Goal: Task Accomplishment & Management: Use online tool/utility

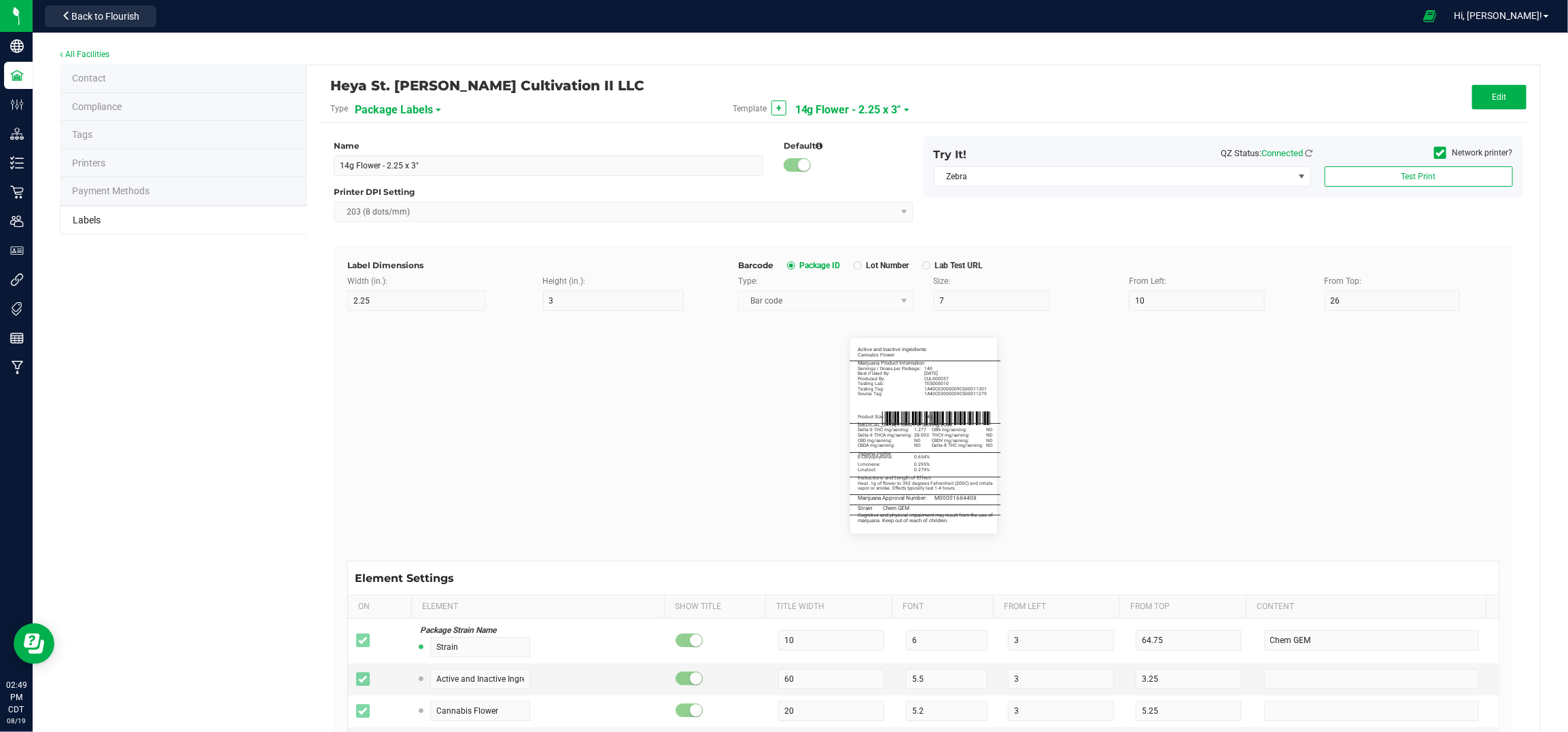
scroll to position [815, 0]
click at [885, 102] on span "14g Flower - 2.25 x 3"" at bounding box center [848, 110] width 106 height 23
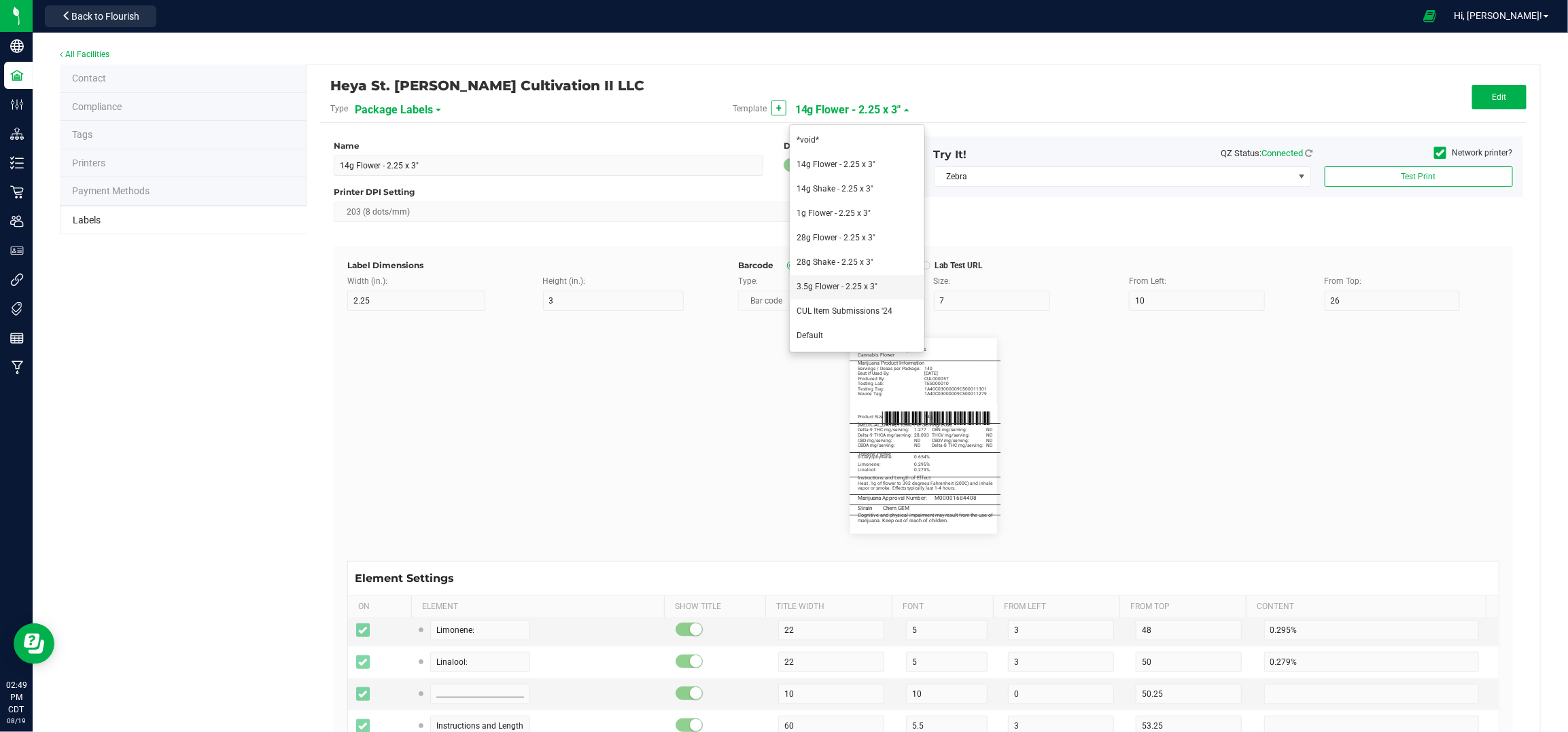
click at [857, 279] on li "3.5g Flower - 2.25 x 3"" at bounding box center [857, 287] width 135 height 24
type input "3.5g Flower - 2.25 x 3""
type input "Active and Inactive Ingredients"
type input "60"
type input "5.5"
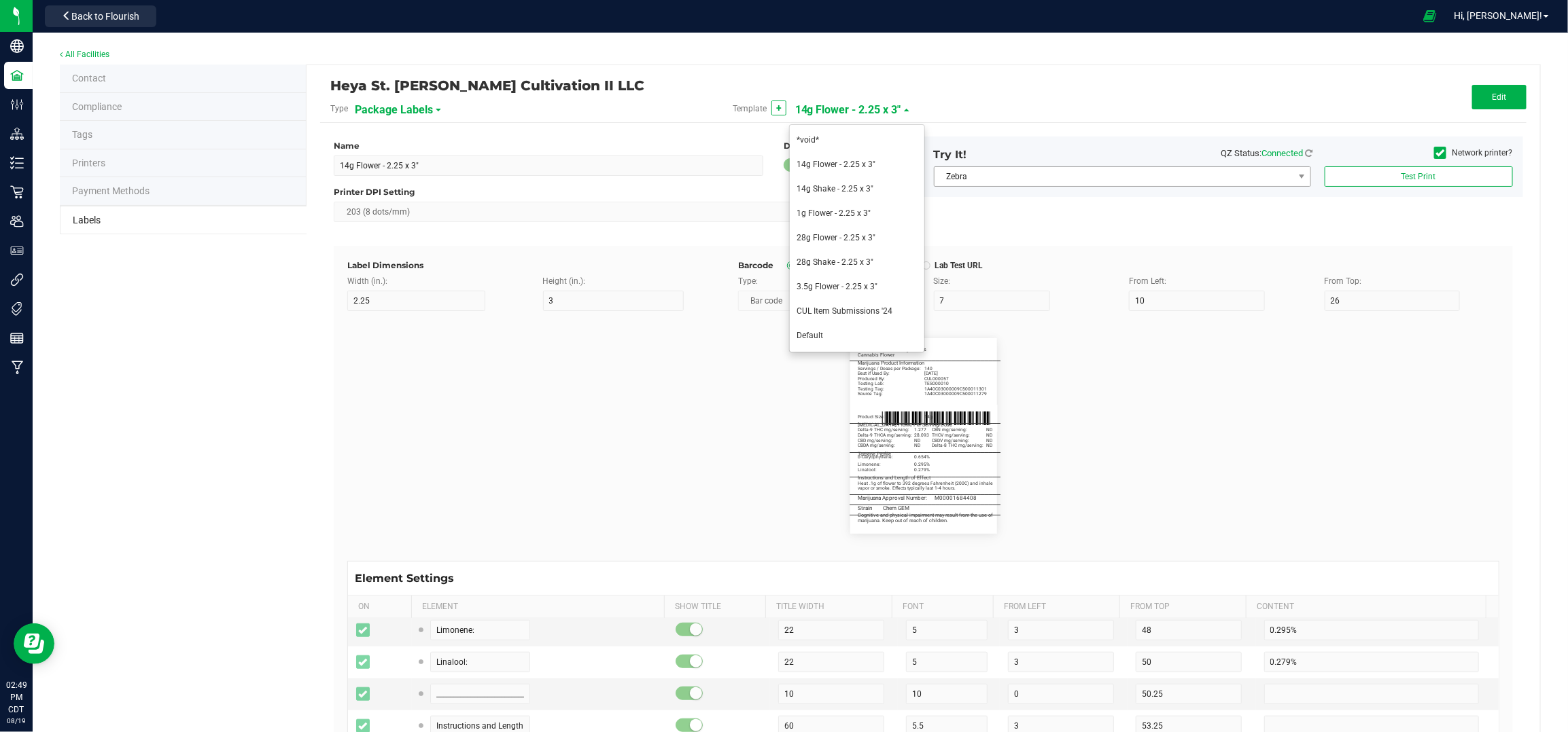
type input "3.25"
type input "Ingredient 1"
type input "10"
type input "5.2"
type input "5.25"
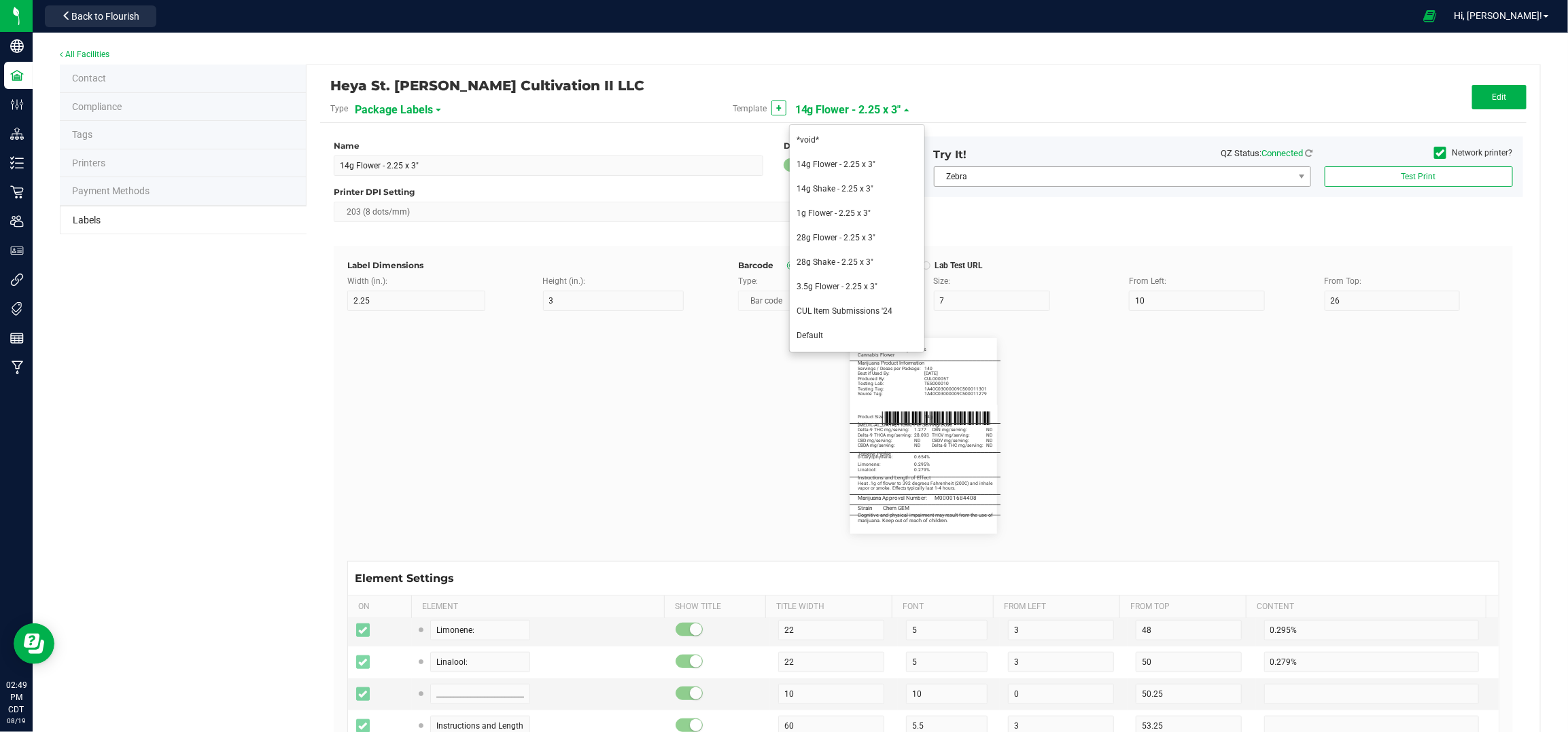
type input "Cannabis Flower"
type input "________________________________________"
type input "10"
type input "0"
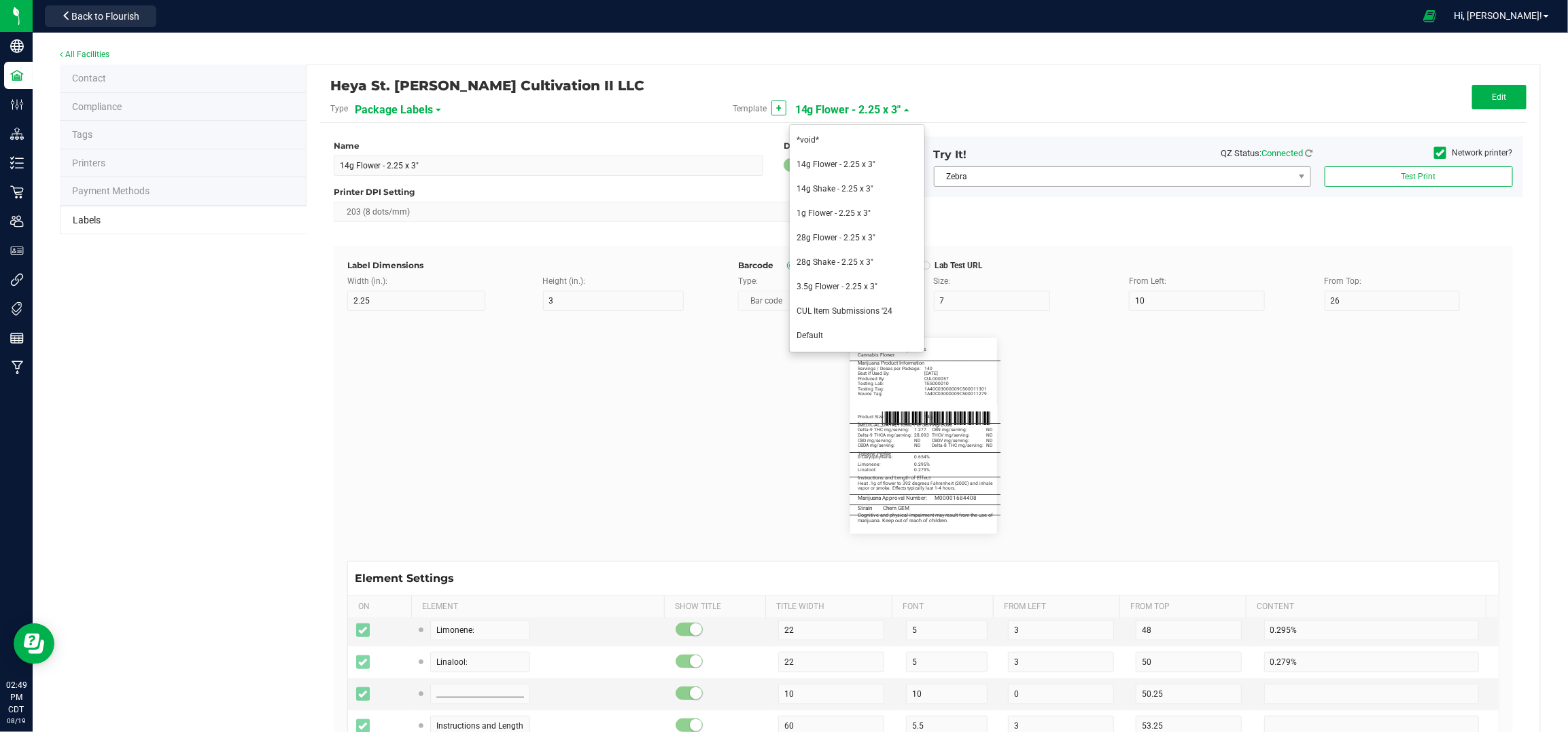
type input "5"
type input "Marijuana Product Information"
type input "60"
type input "5.5"
type input "3"
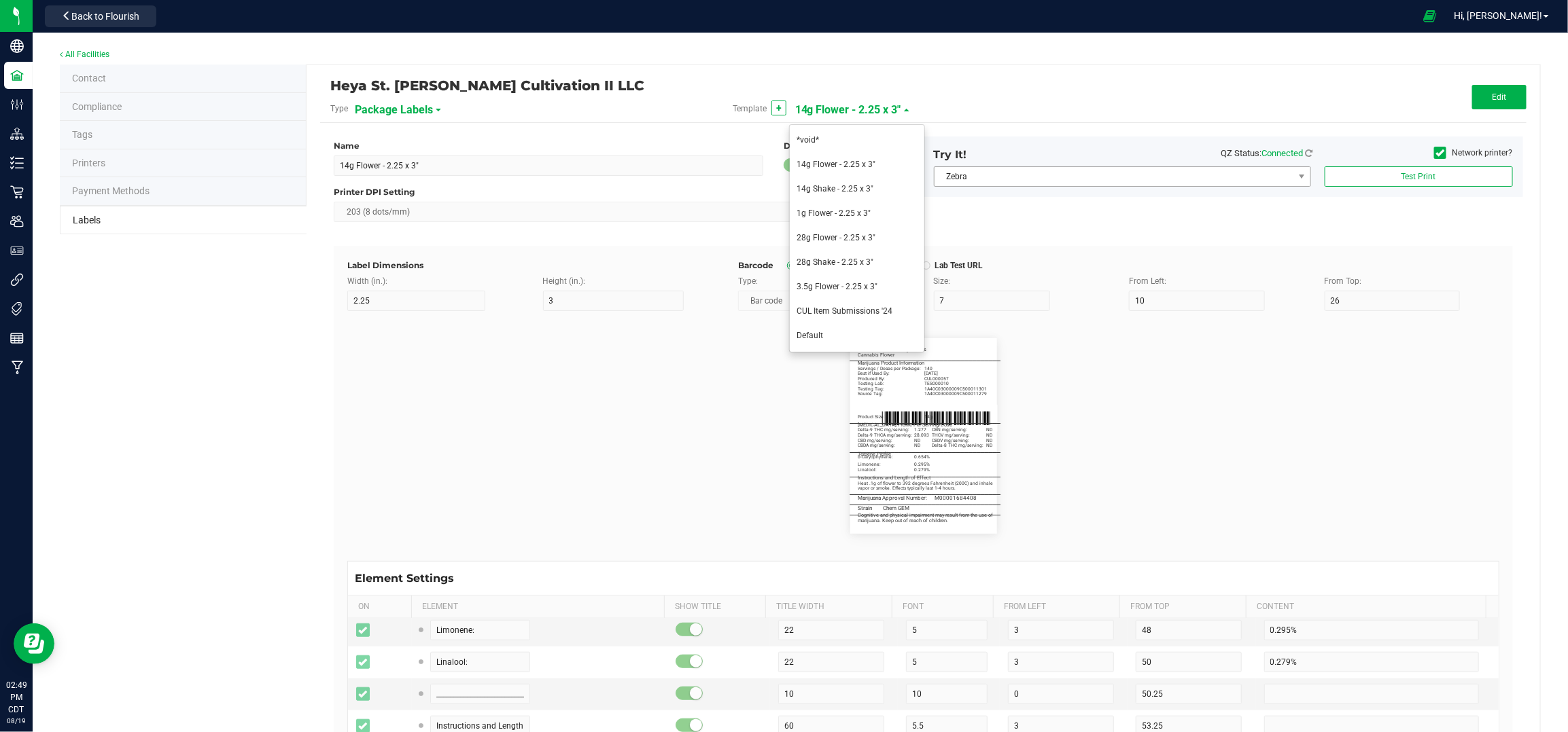
type input "8.25"
type input "Servings / Doses per Package:"
type input "26"
type input "5"
type input "10.5"
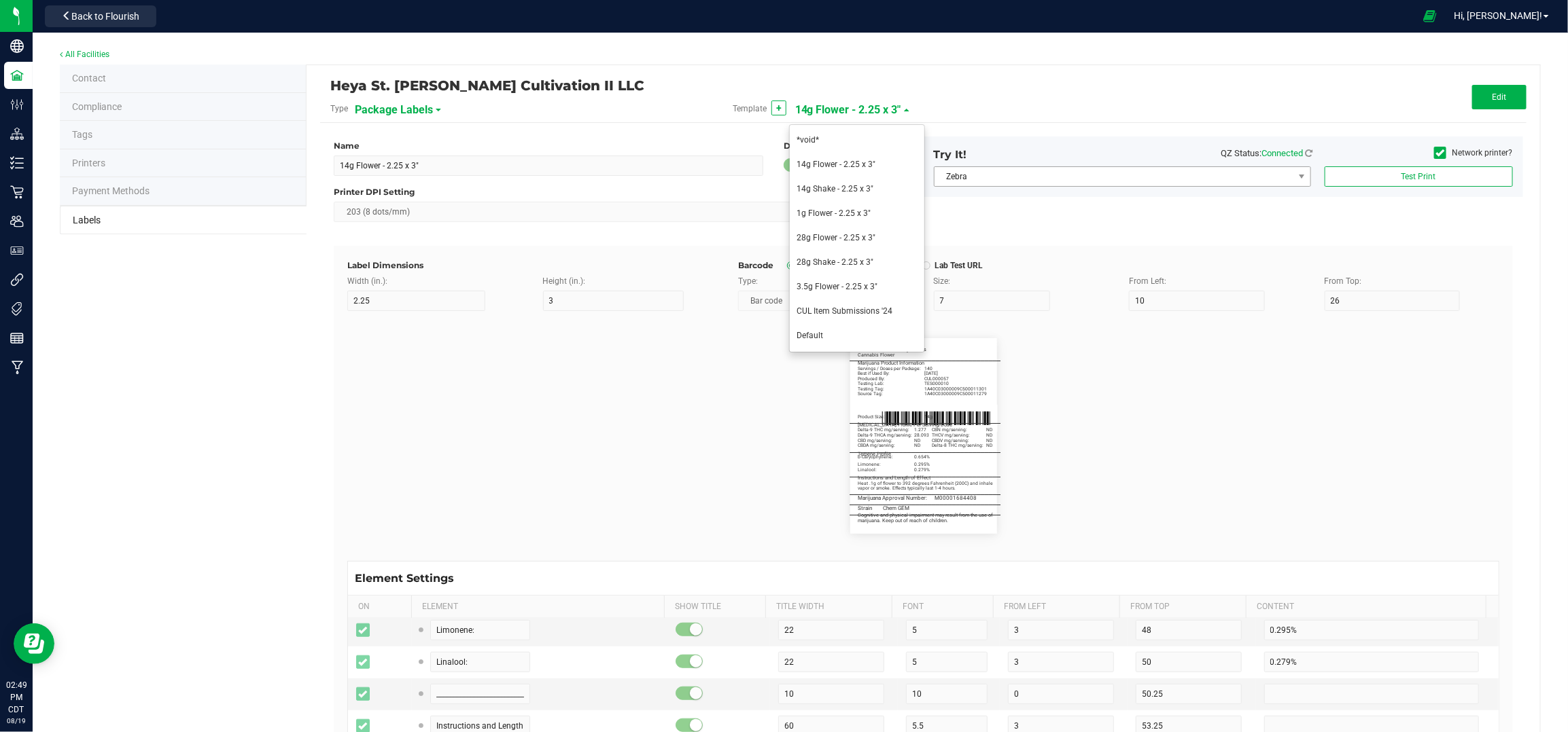
type input "35"
type input "Best if Used By:"
type input "12.5"
type input "[DATE]"
type input "Produced By:"
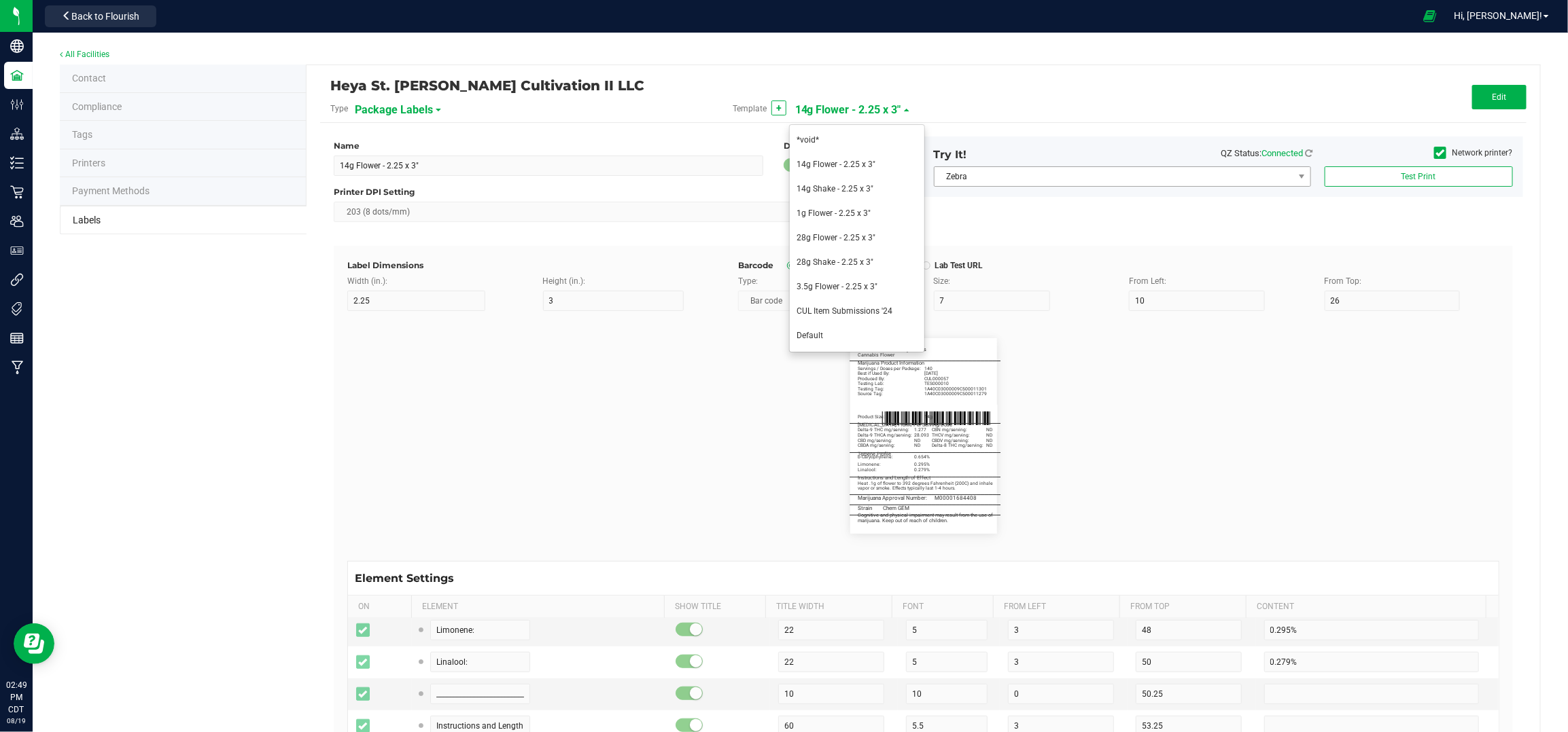
type input "14.5"
type input "CUL000057"
type input "Testing Lab:"
type input "16.5"
type input "TES000010"
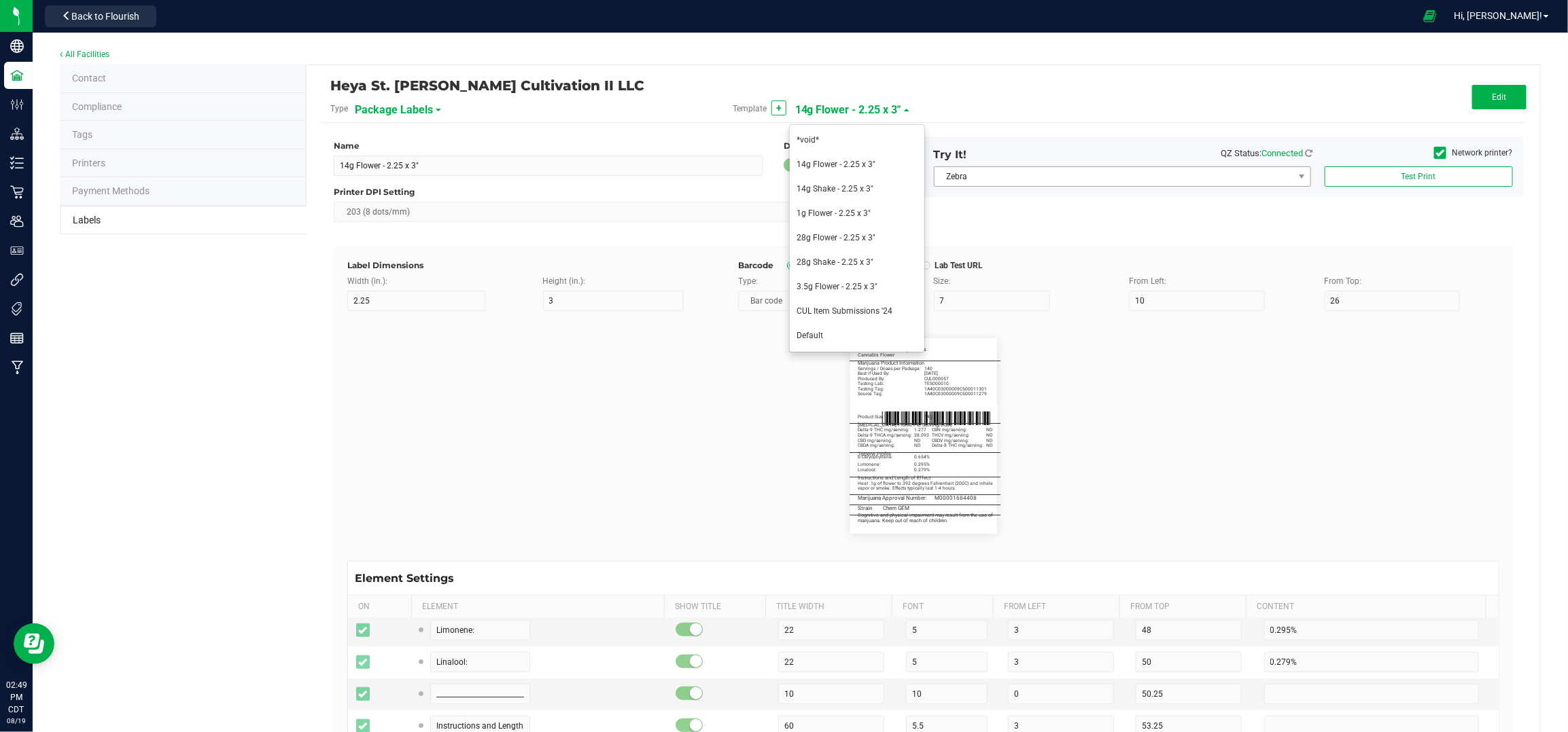
type input "Testing Tag:"
type input "18.5"
type input "1A40C03000009C5000011300"
type input "Source Tag:"
type input "20.5"
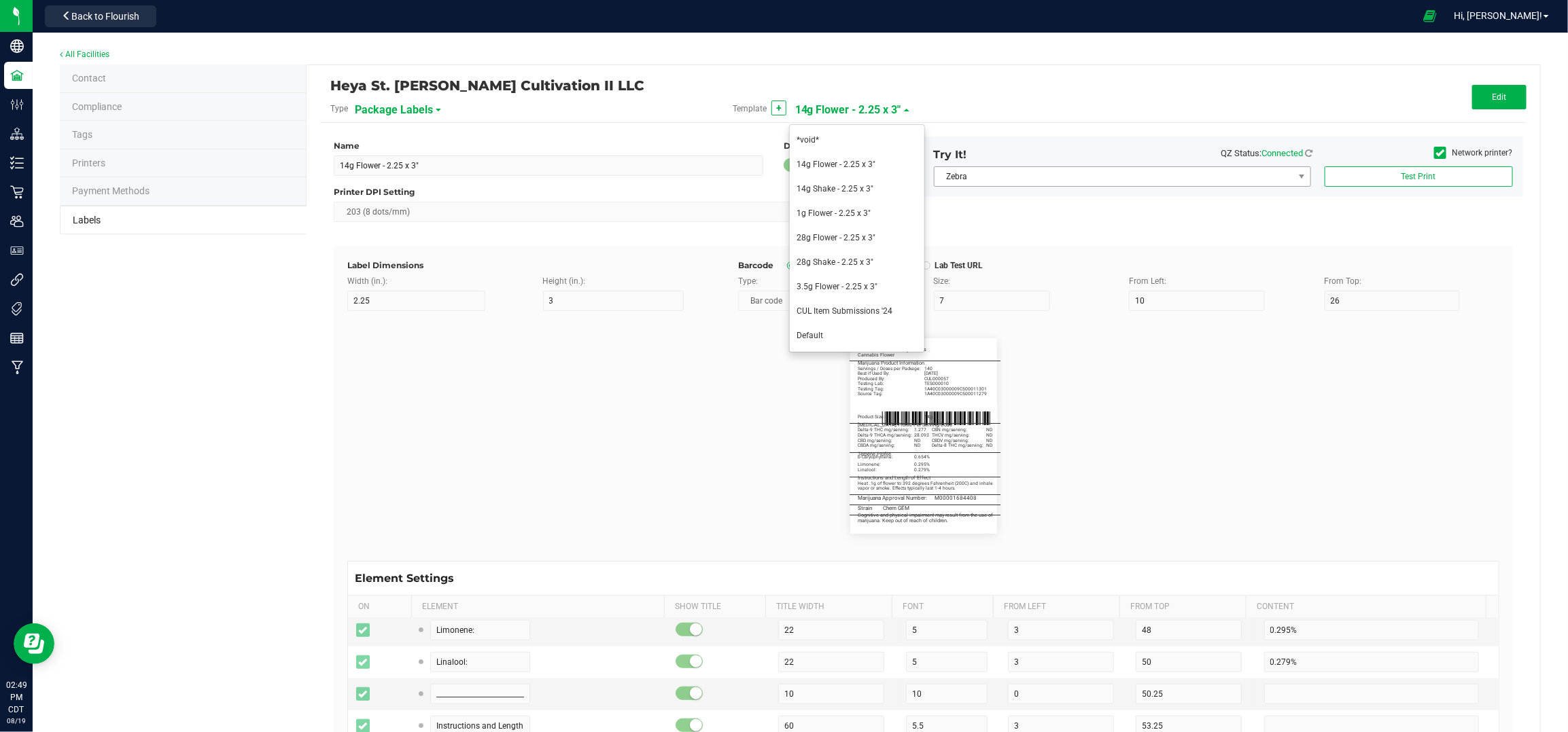
type input "1A40C03000009C5000011281"
type input "Product Size:"
type input "29.5"
type input "3.5g"
type input "________________________________________"
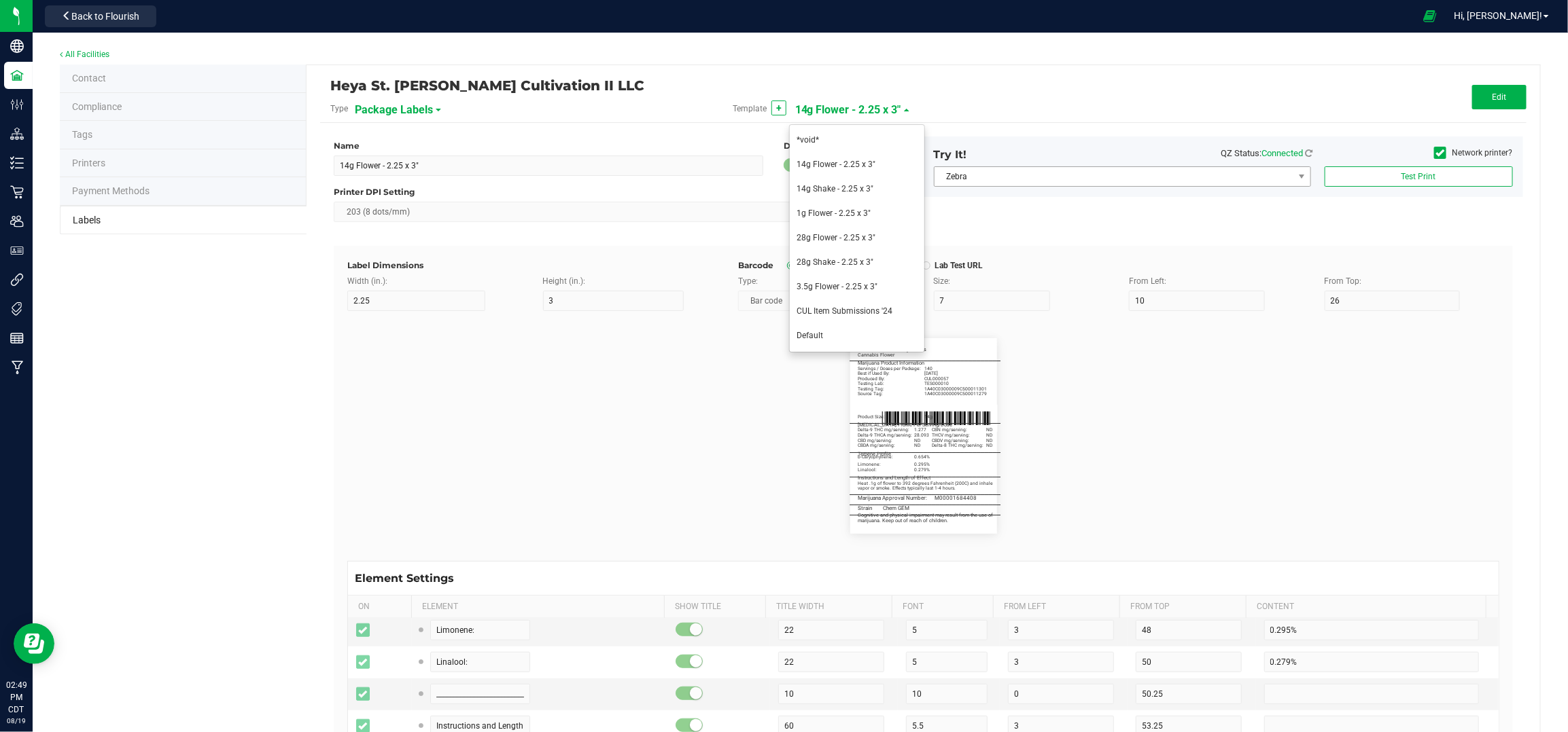
type input "10"
type input "0"
type input "[MEDICAL_DATA] Profile Per Serving/Dose"
type input "60"
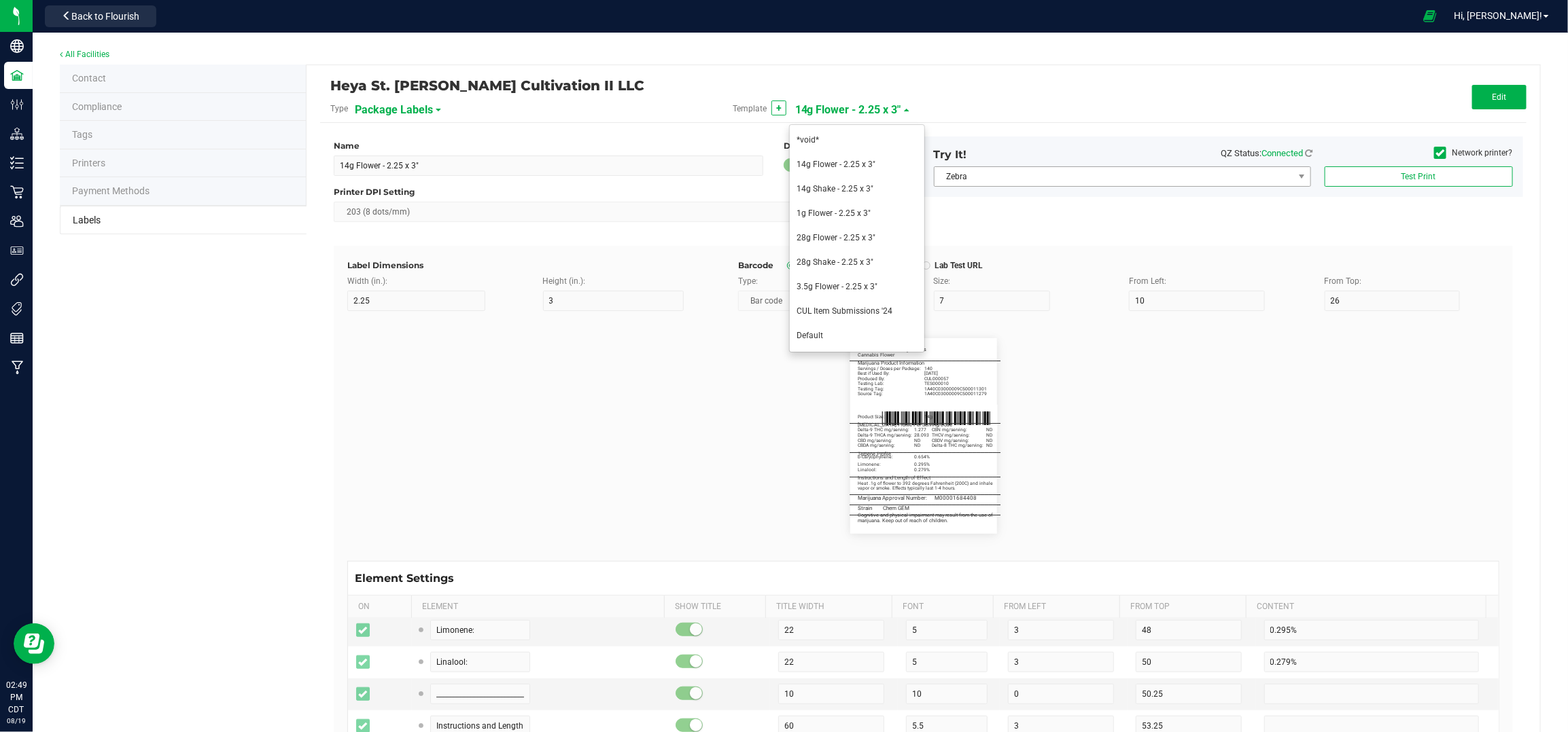
type input "5.5"
type input "3"
type input "32.5"
type input "Delta-9 THC mg/serving:"
type input "20"
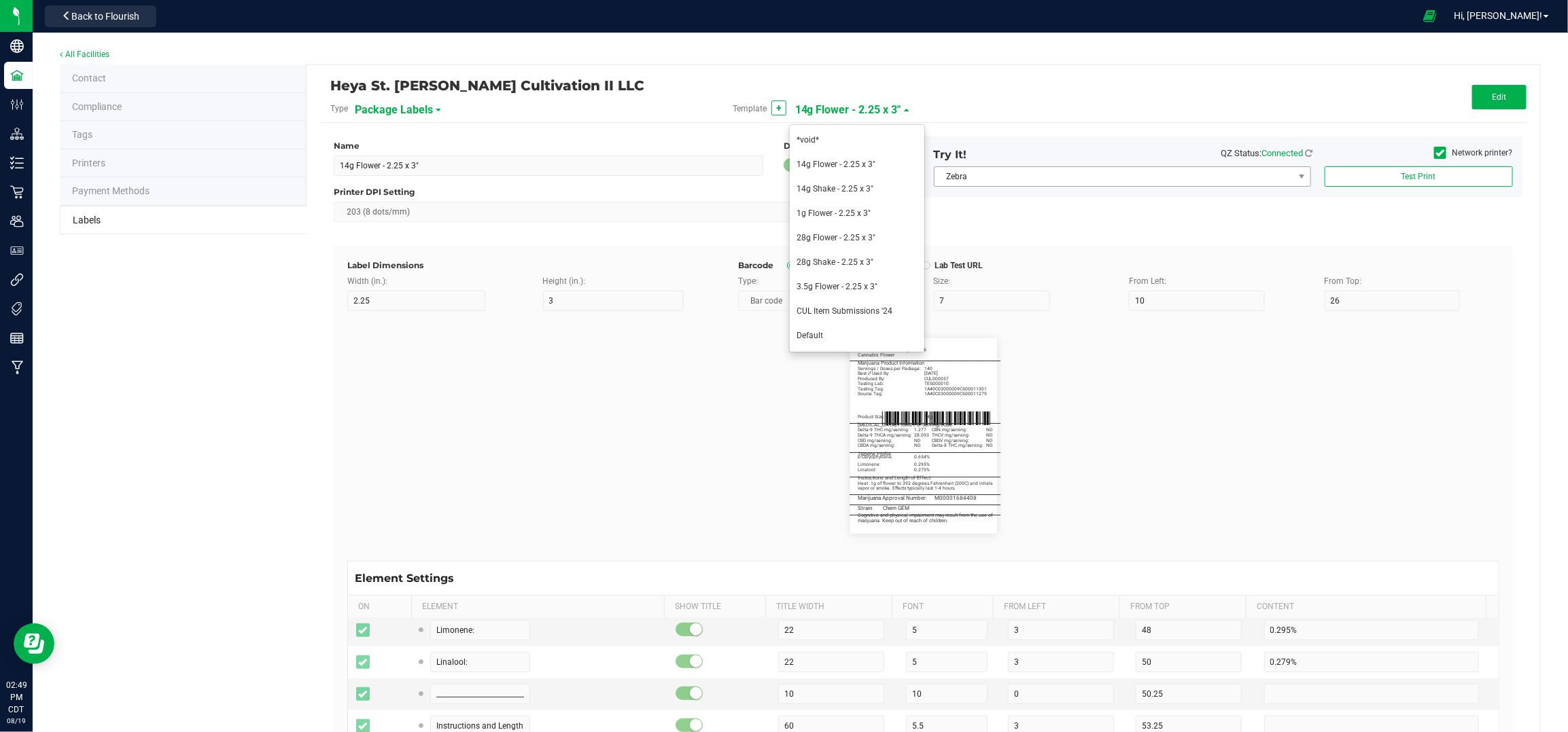
type input "5"
type input "34.5"
type input "1.033"
type input "Delta-9 THCA mg/serving:"
type input "20"
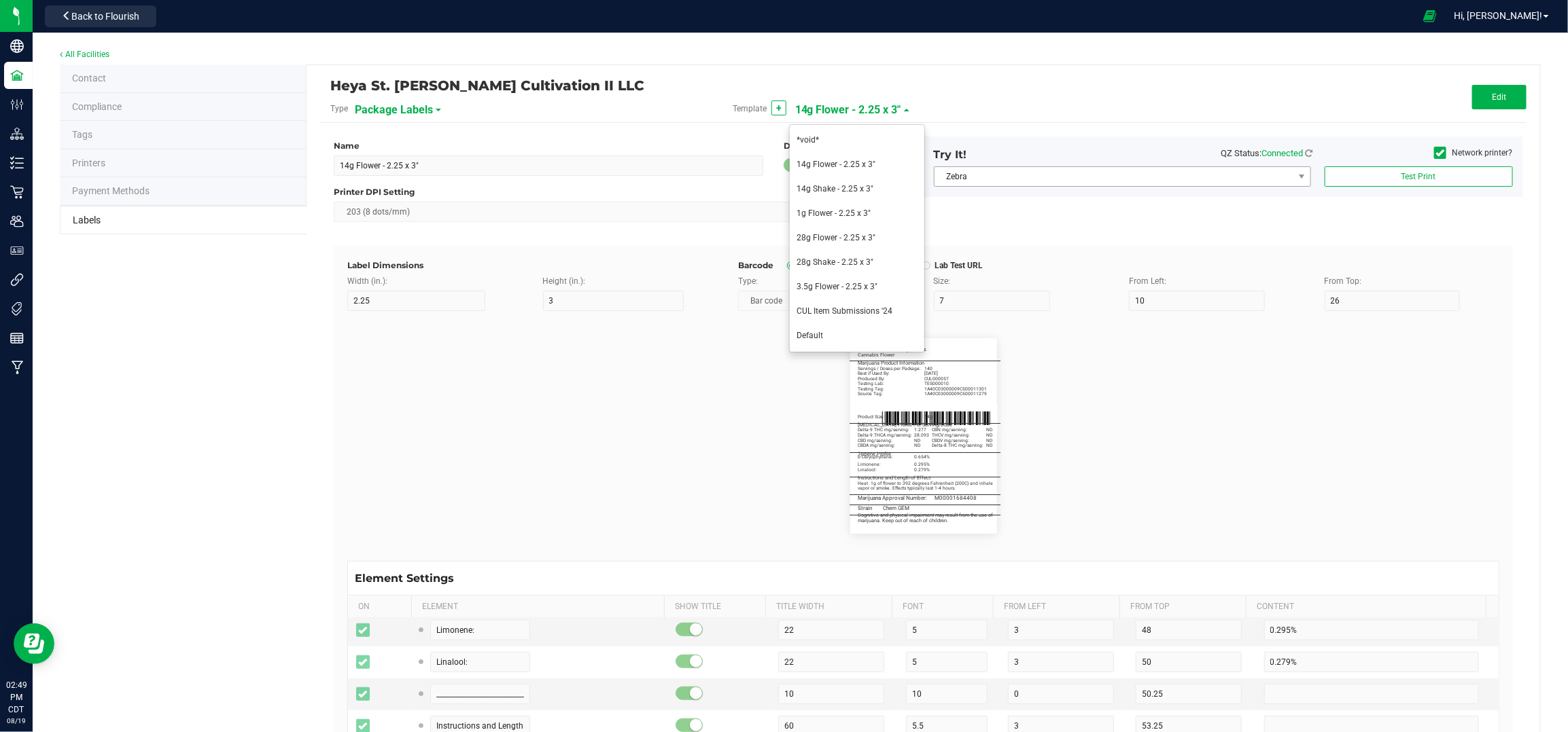
type input "36.5"
type input "36.036"
type input "CBD mg/serving:"
type input "20"
type input "38.5"
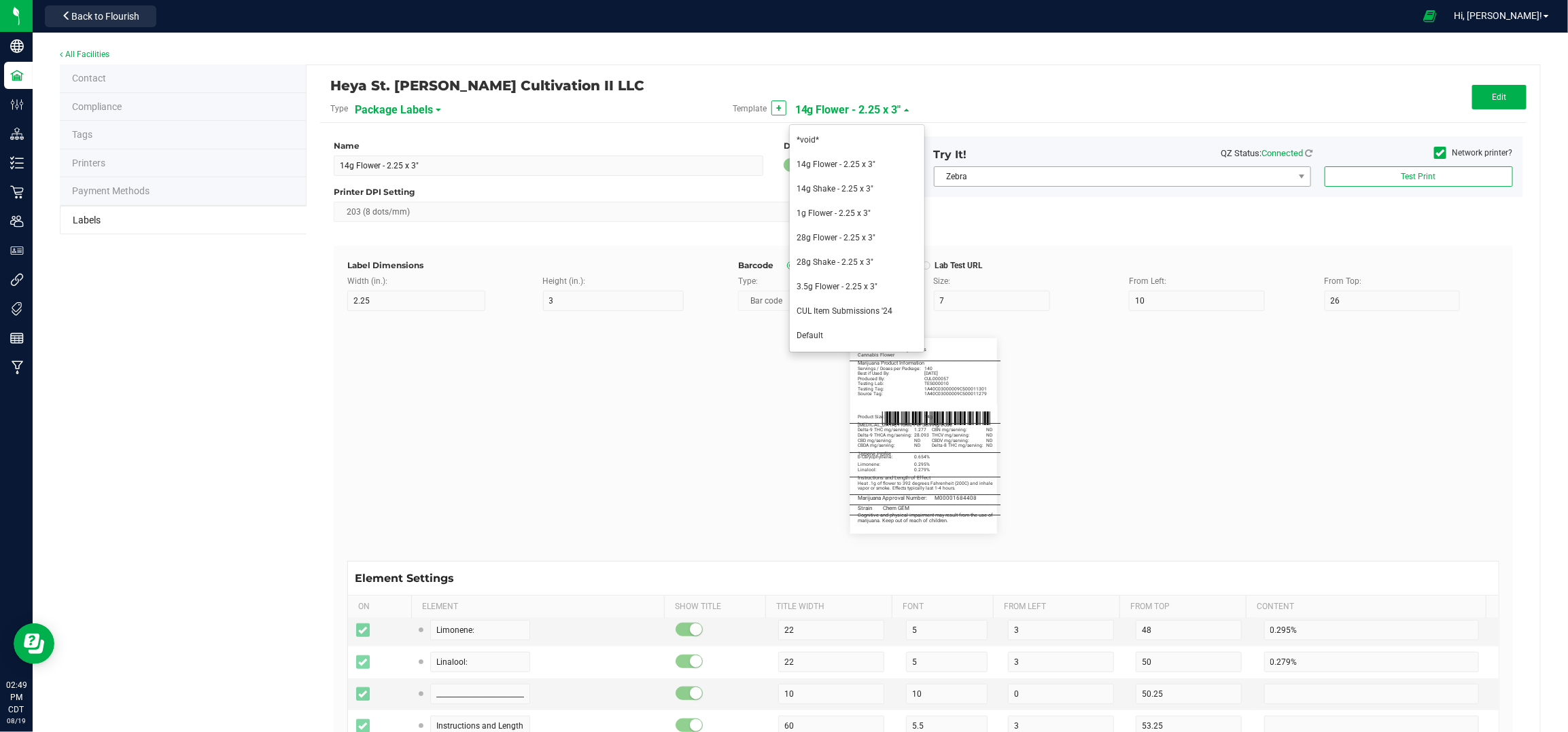
type input "ND"
type input "CBDA mg/serving:"
type input "20"
type input "40.5"
type input "CBN mg/serving:"
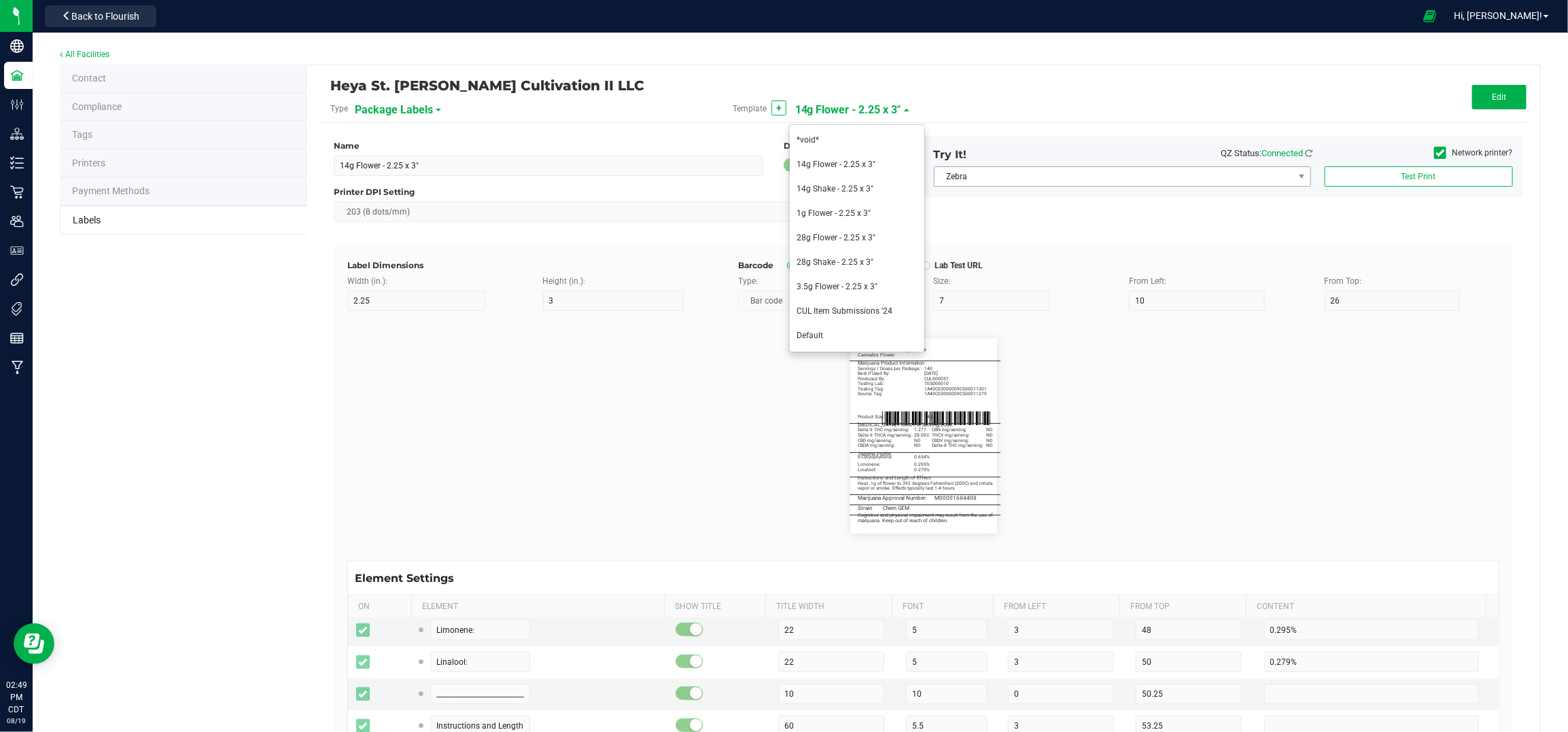
type input "21"
type input "32"
type input "34.5"
type input "THCV mg/serving:"
type input "36.5"
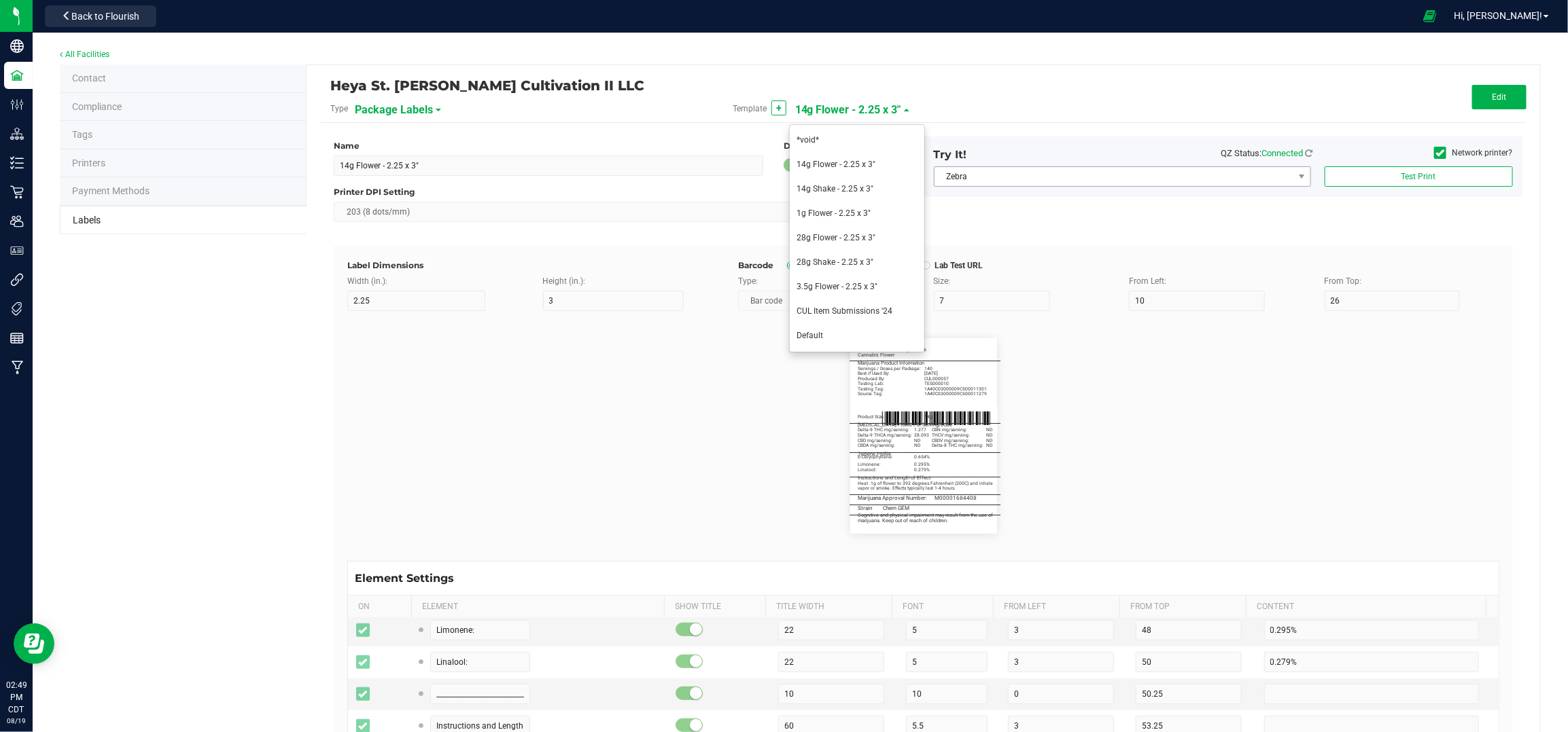
type input "CBDV mg/serving:"
type input "38.5"
type input "Delta-8 THC mg/serving:"
type input "40.5"
type input "Strain:"
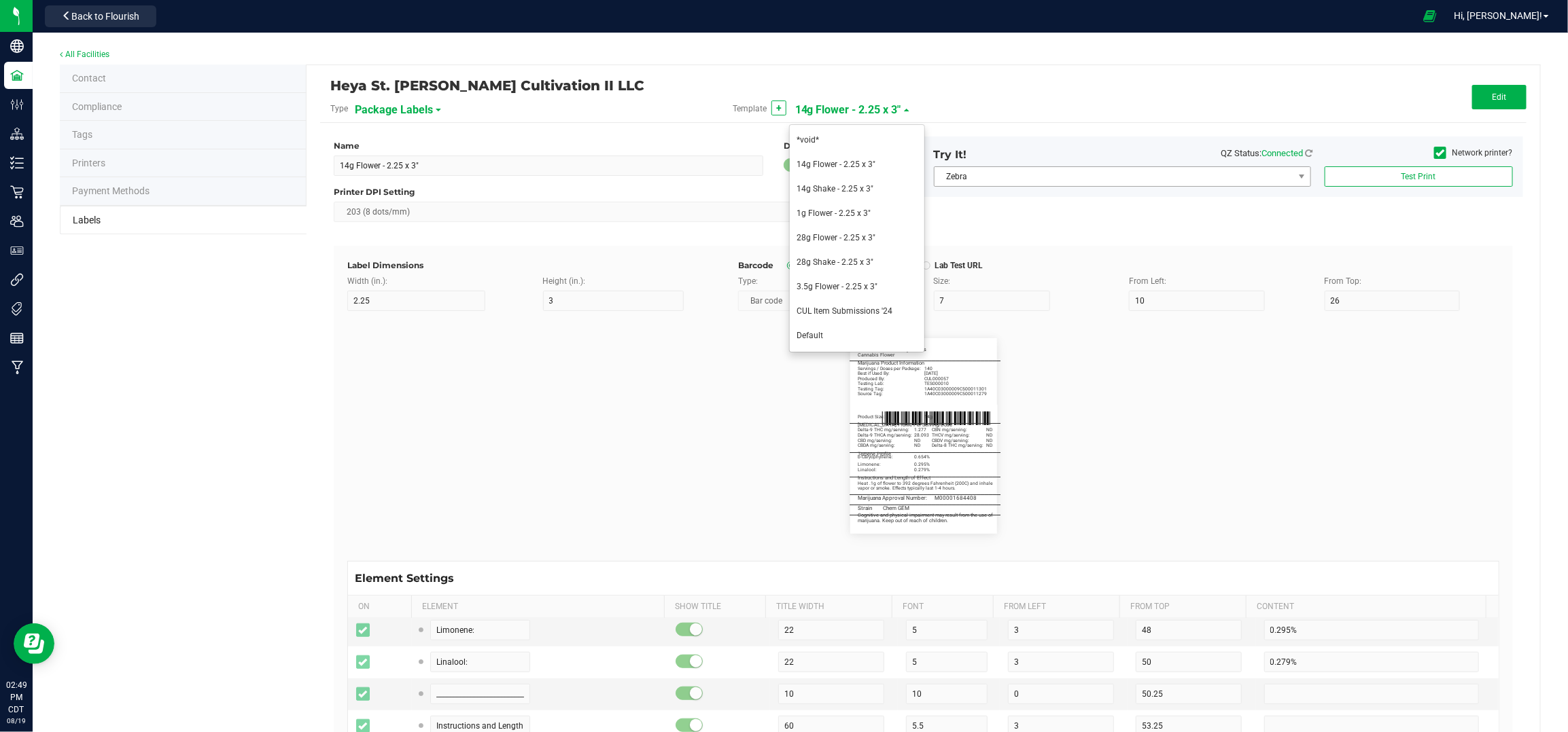
type input "10"
type input "6"
type input "3"
type input "64.75"
type input "Monkey Breath"
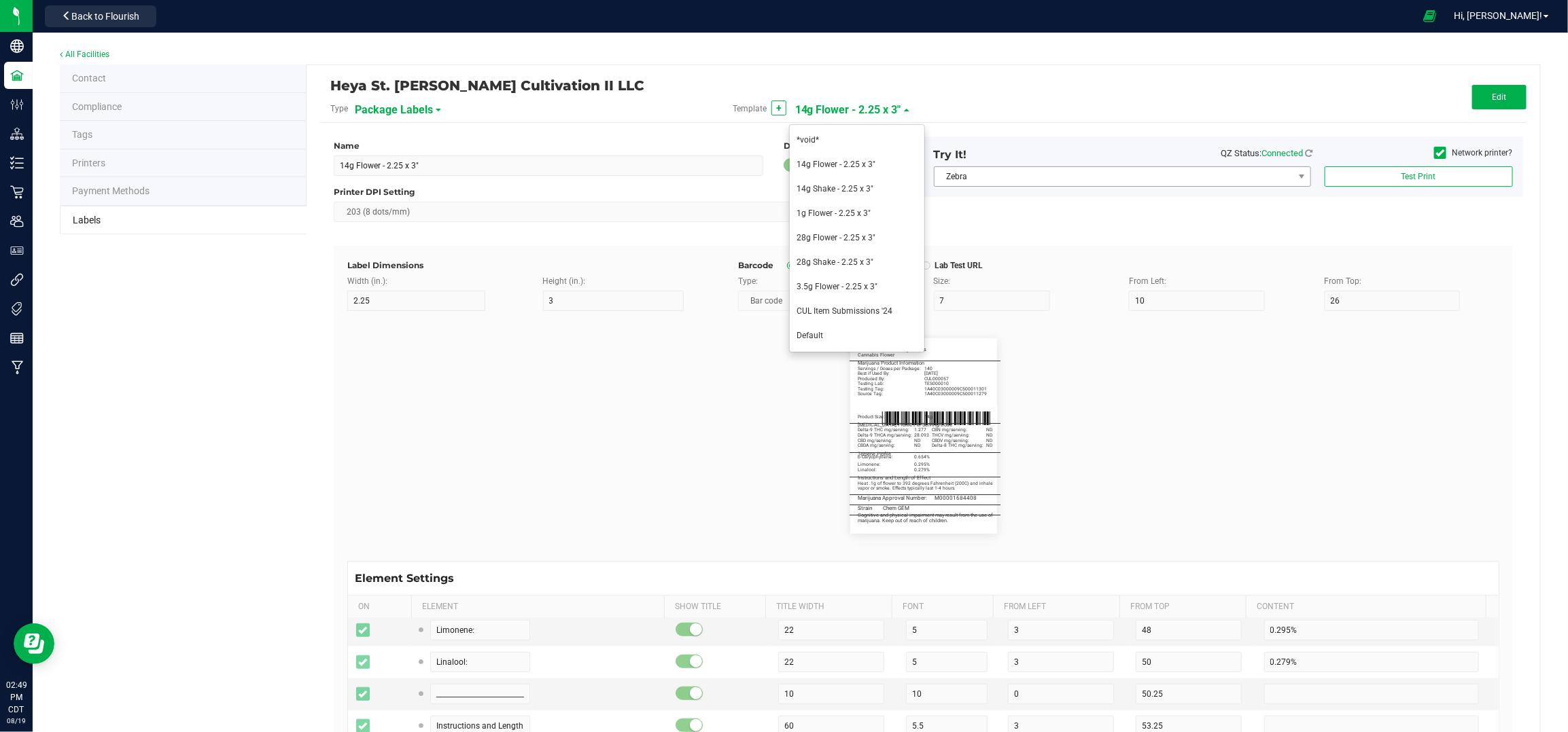
type input "________________________________________"
type input "Limonene:"
type input "46"
type input "1.003%"
type input "a-Pinene:"
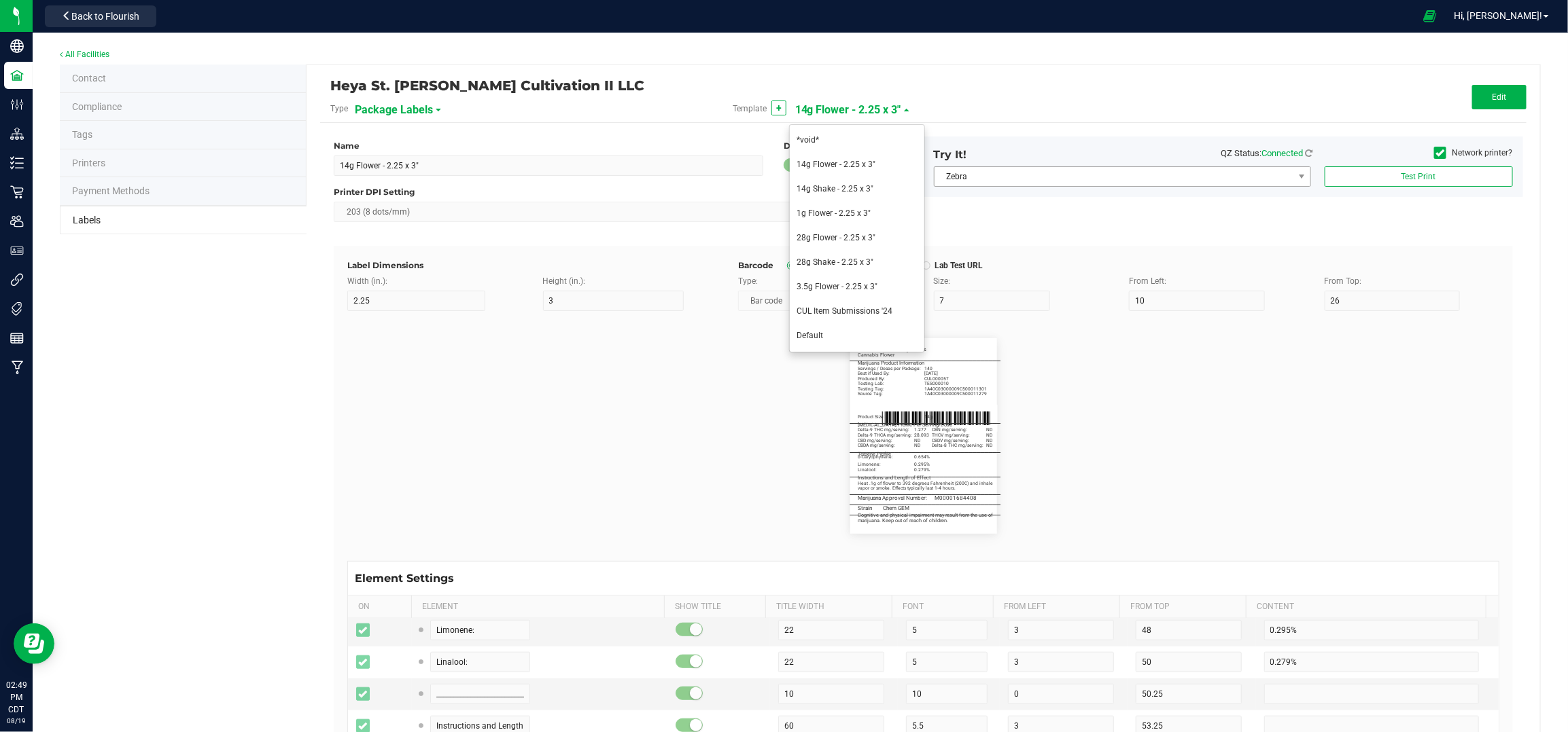
type input "0.219%"
type input "b-Pinene:"
type input "0.201%"
type input "________________________________________"
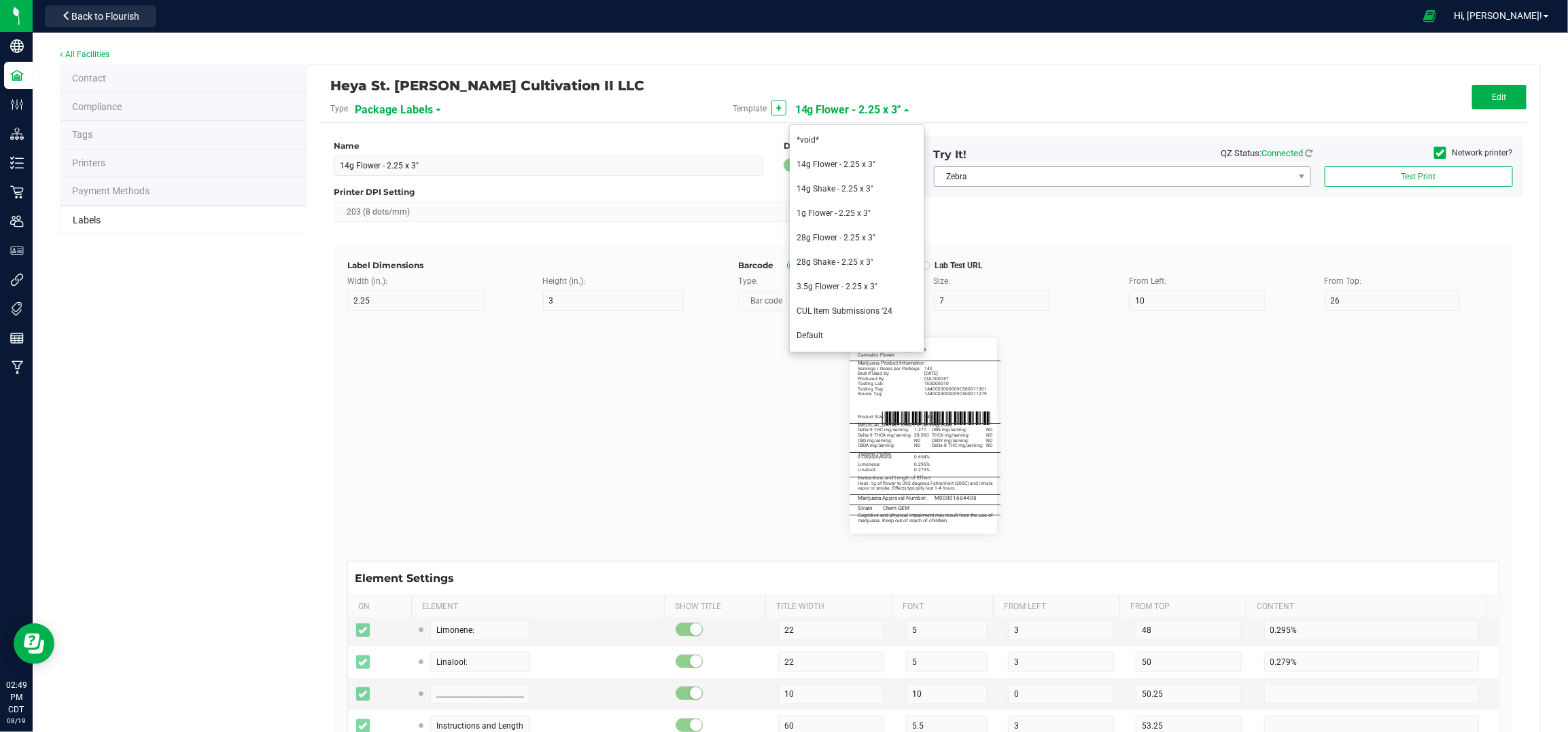
type input "M00001682028"
type input "________________________________________"
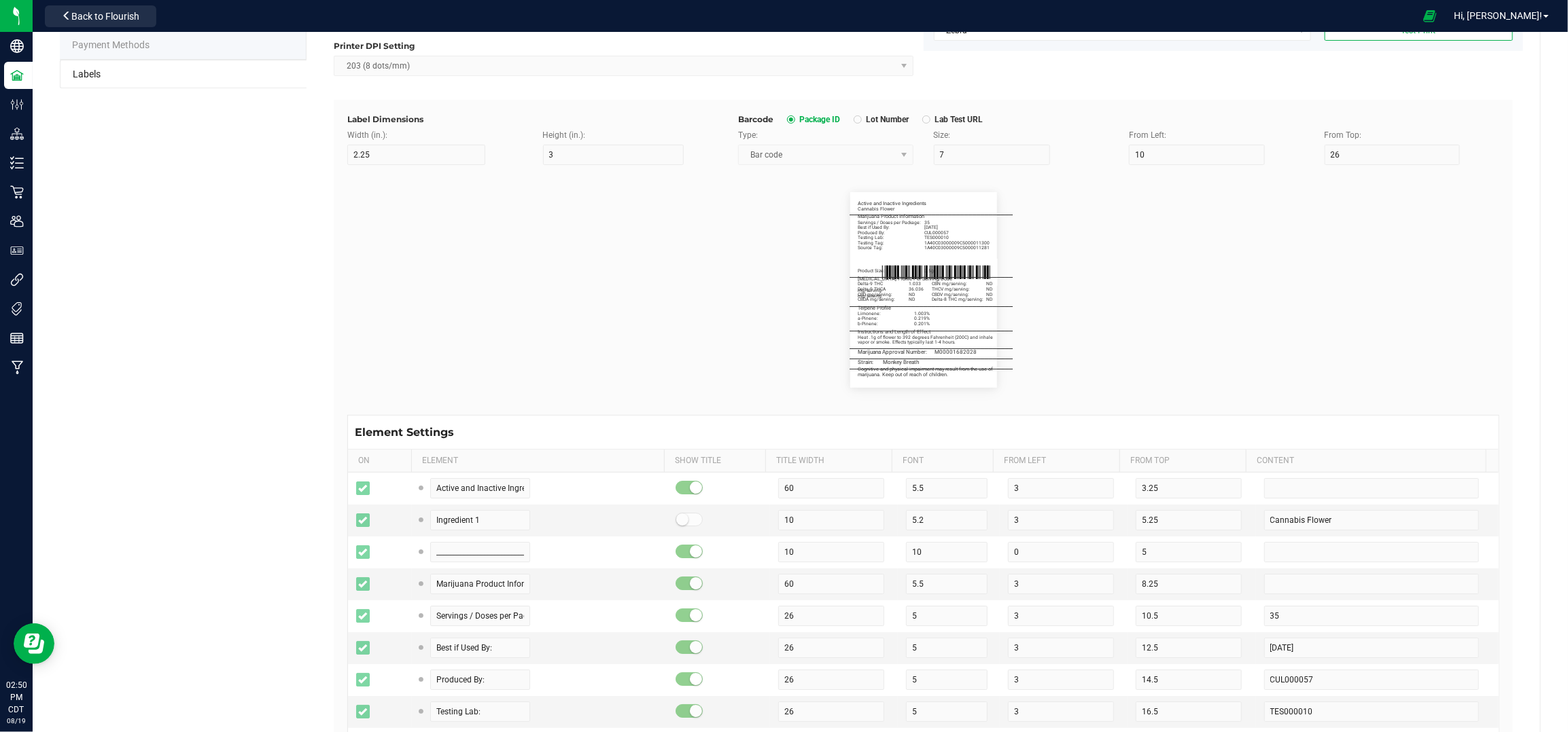
scroll to position [0, 0]
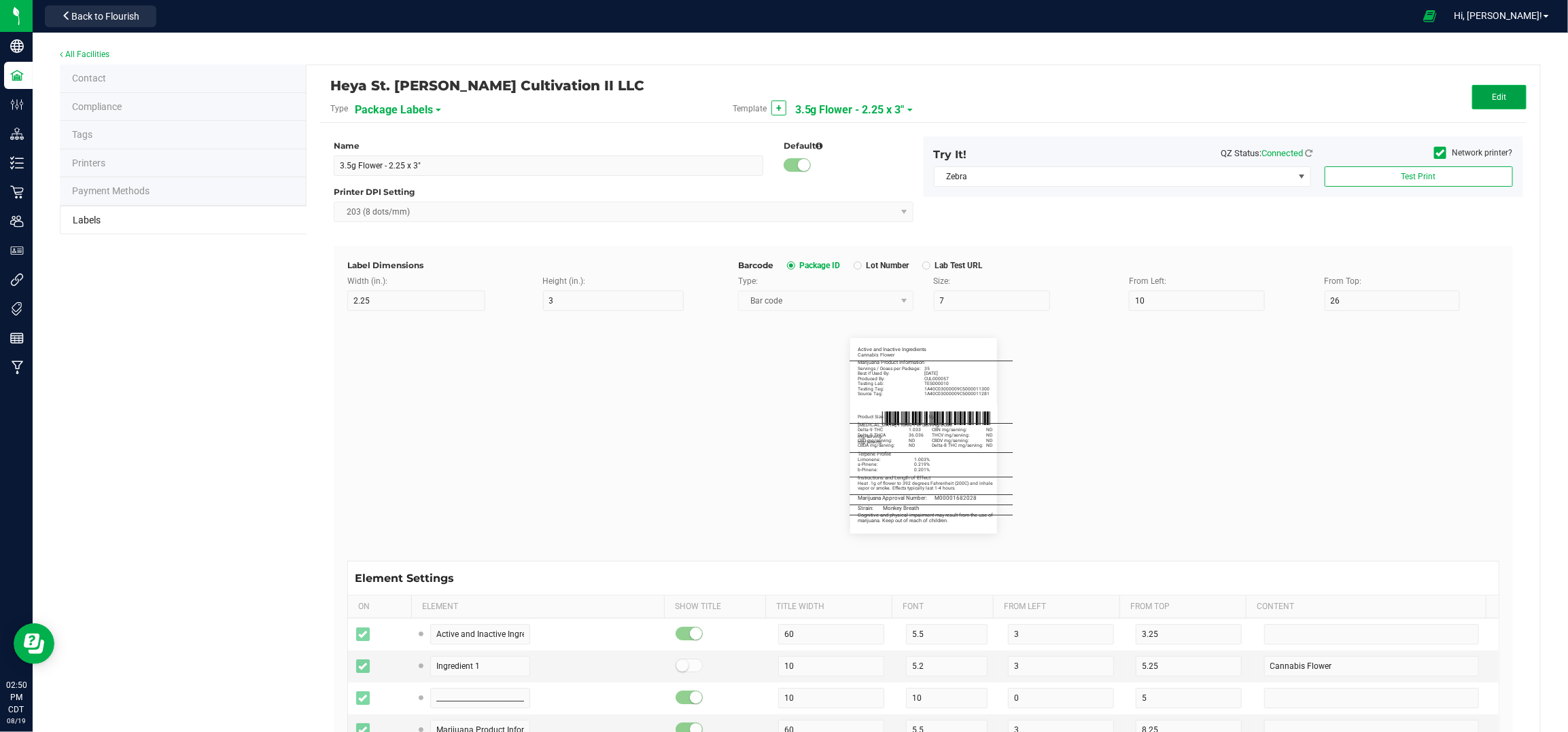
click at [1472, 104] on button "Edit" at bounding box center [1499, 97] width 55 height 24
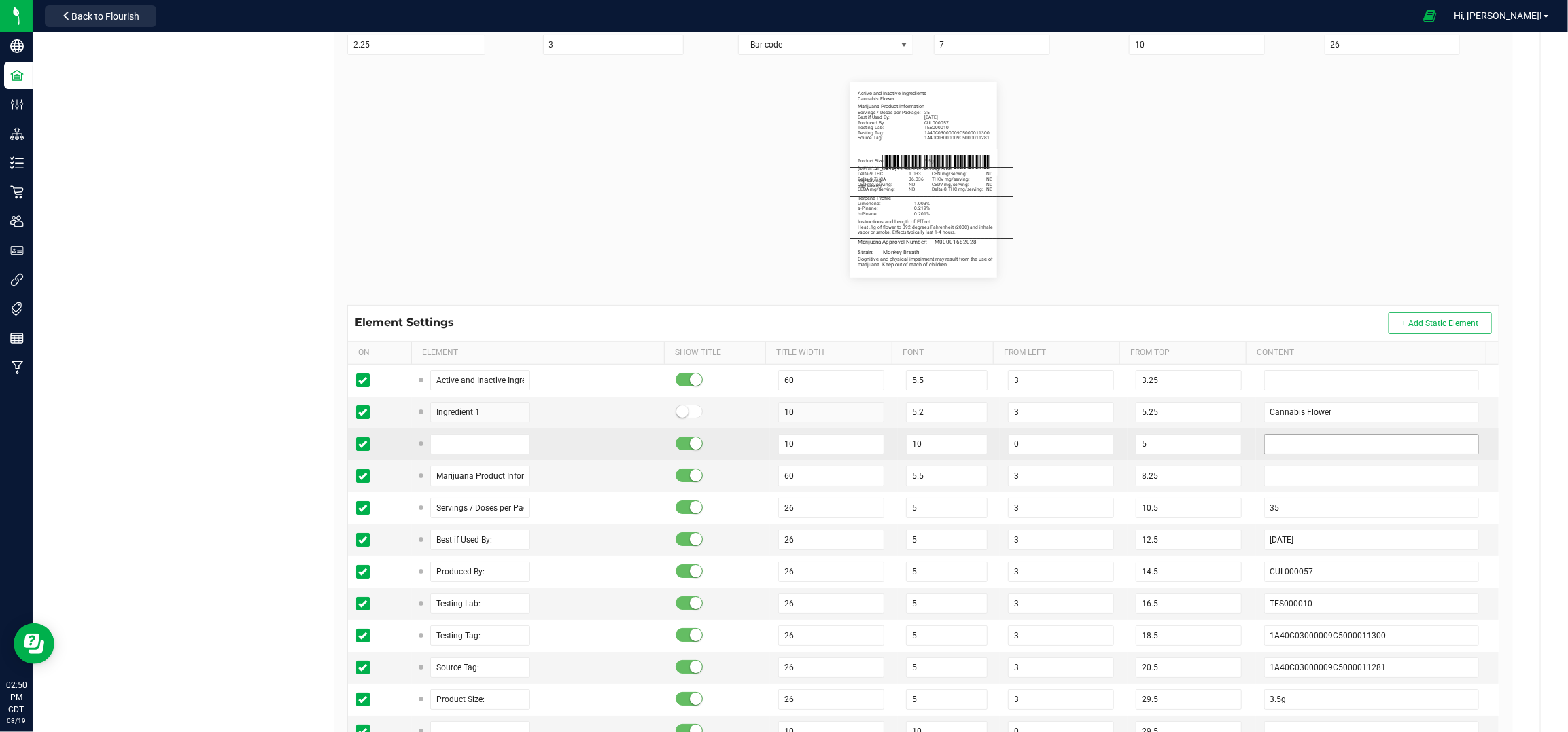
scroll to position [327, 0]
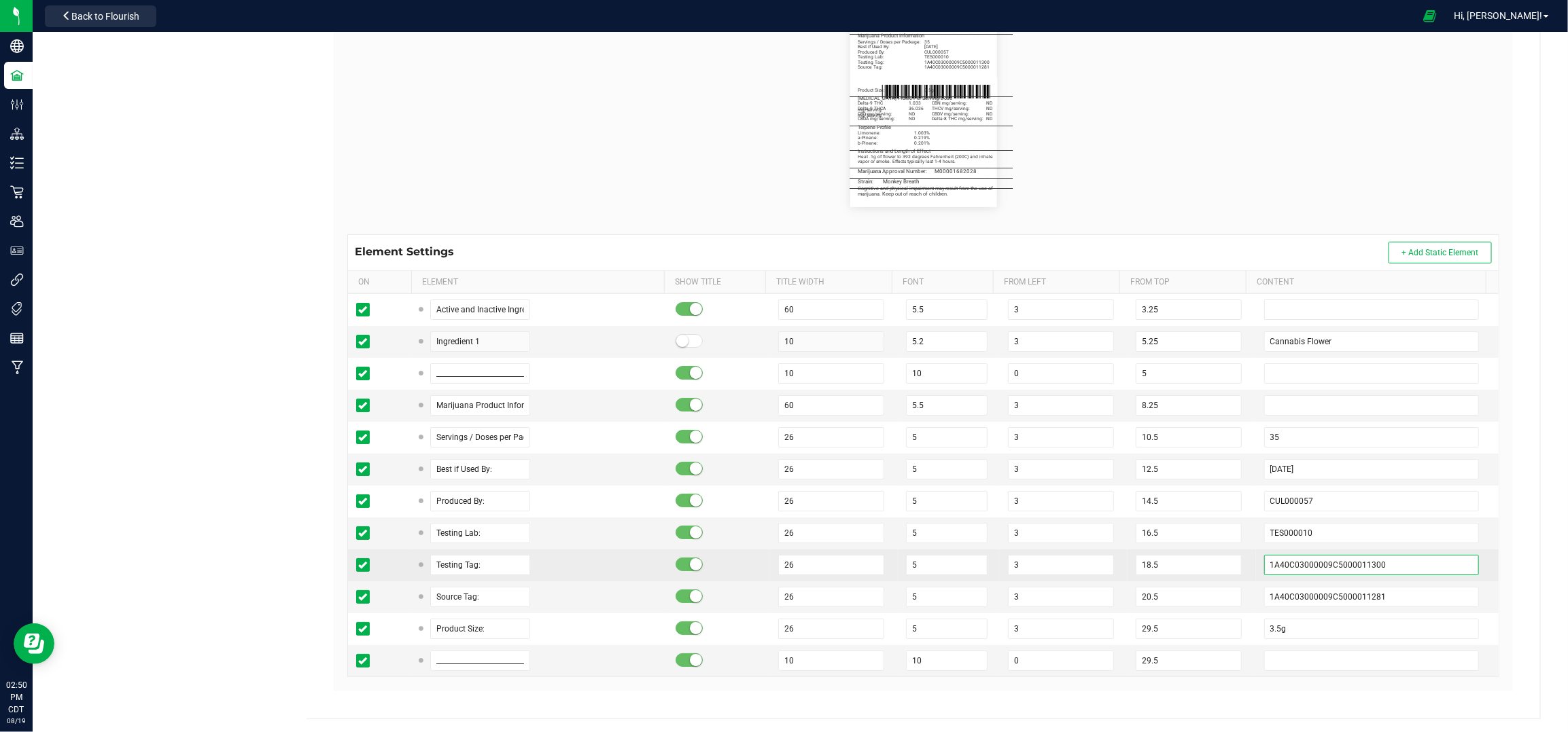
click at [1374, 569] on input "1A40C03000009C5000011300" at bounding box center [1372, 565] width 216 height 20
type input "1A40C03000009C5000011301"
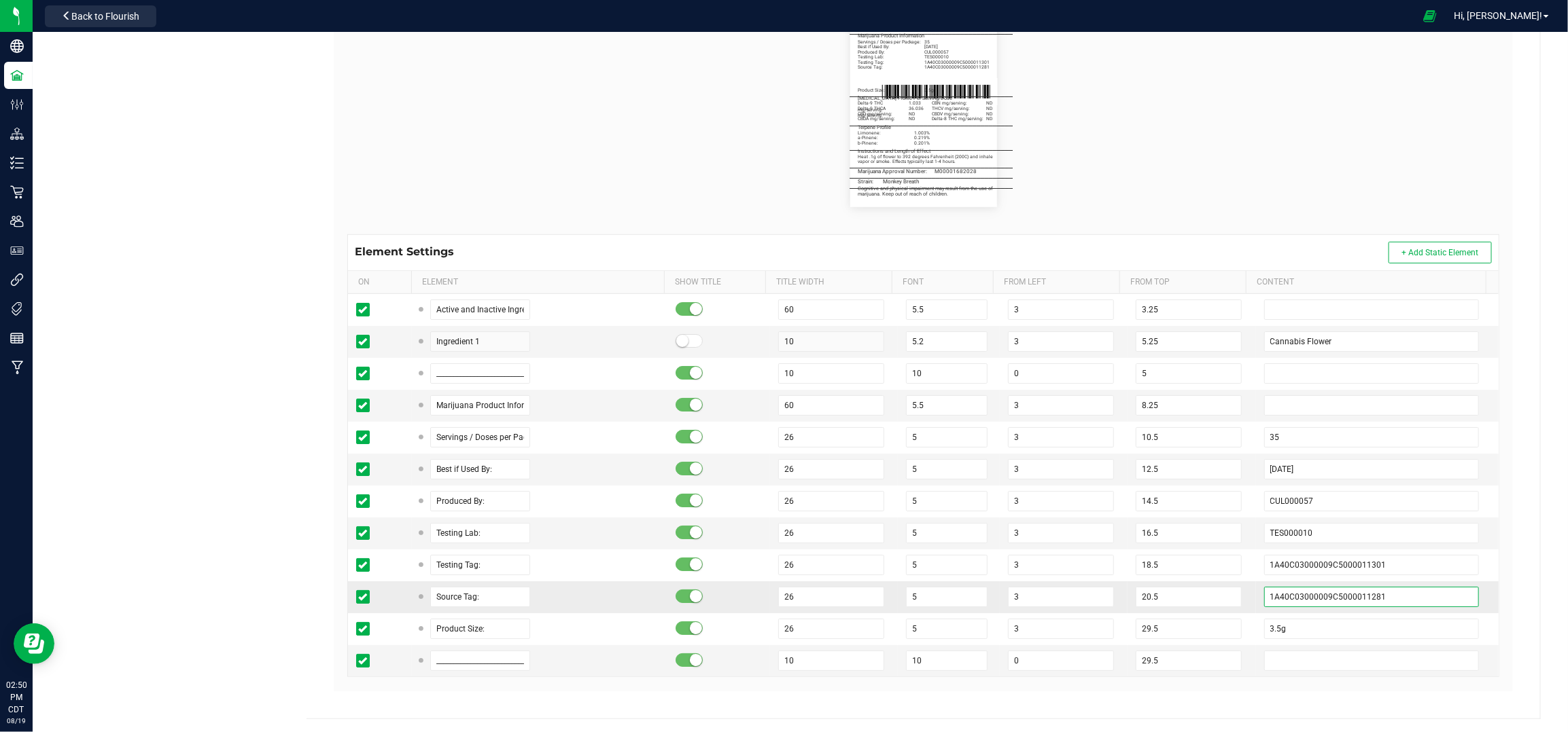
click at [1382, 597] on input "1A40C03000009C5000011281" at bounding box center [1372, 597] width 216 height 20
type input "1A40C03000009C5000011279"
click at [1231, 642] on td "29.5" at bounding box center [1191, 629] width 128 height 32
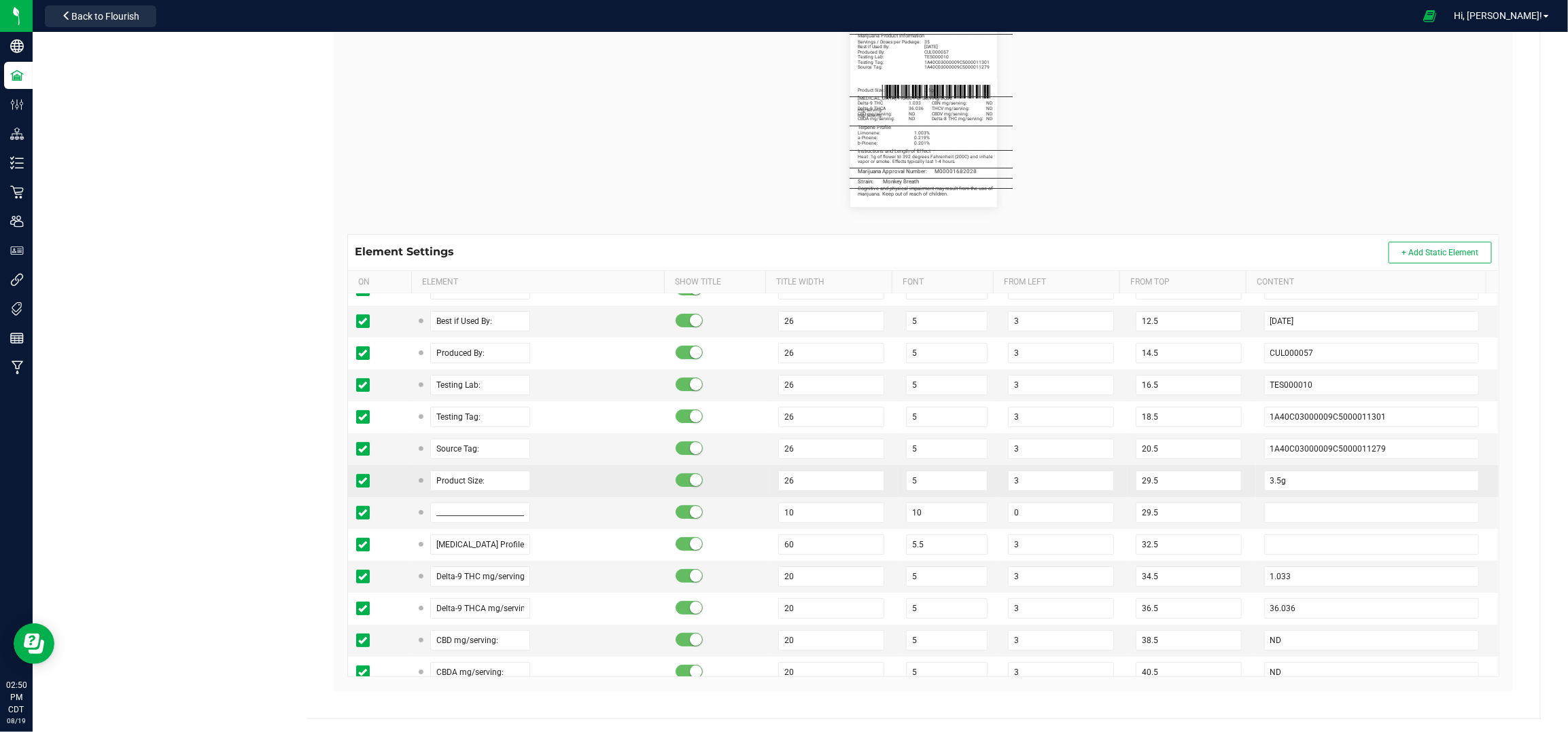
scroll to position [181, 0]
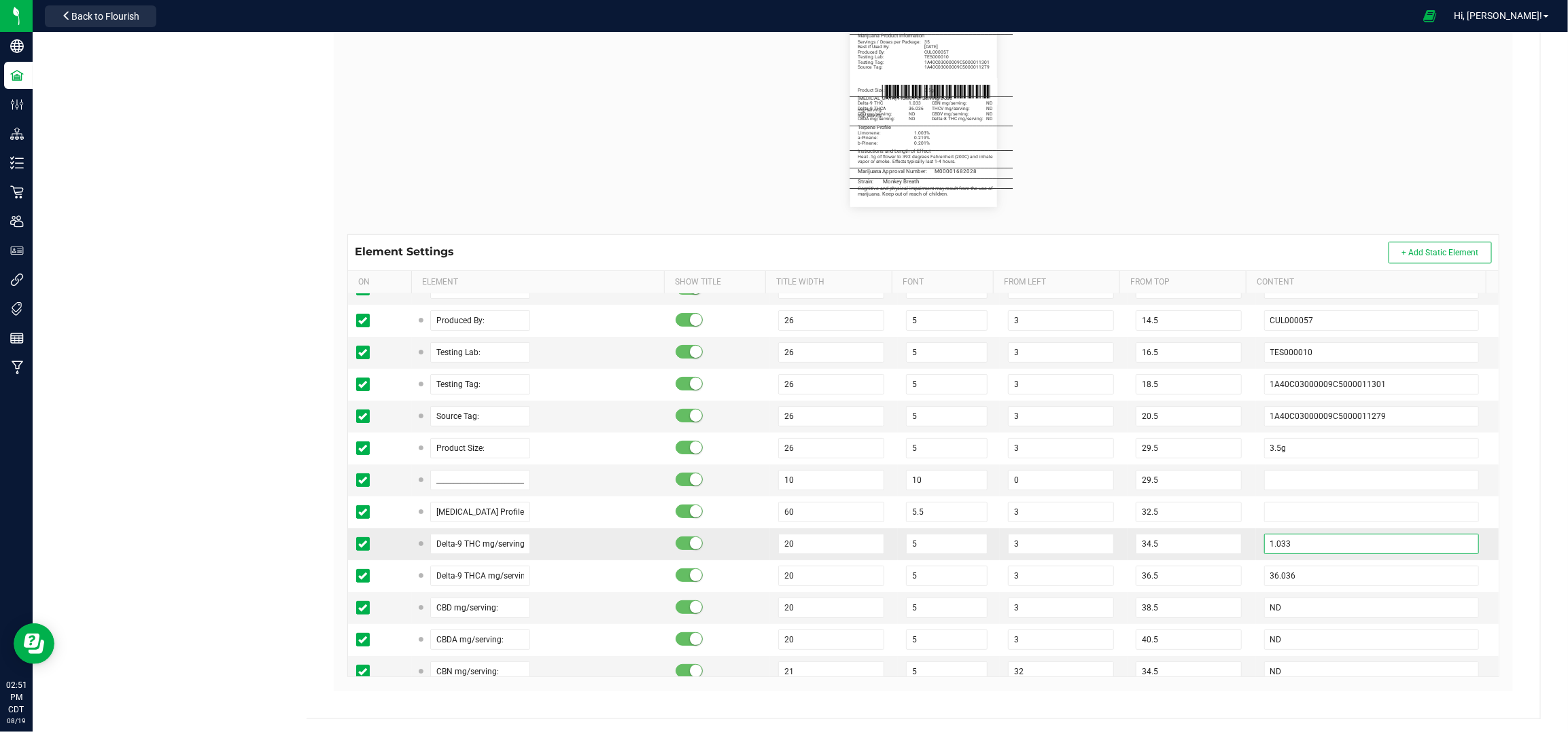
click at [1273, 546] on input "1.033" at bounding box center [1372, 544] width 216 height 20
type input "1.127"
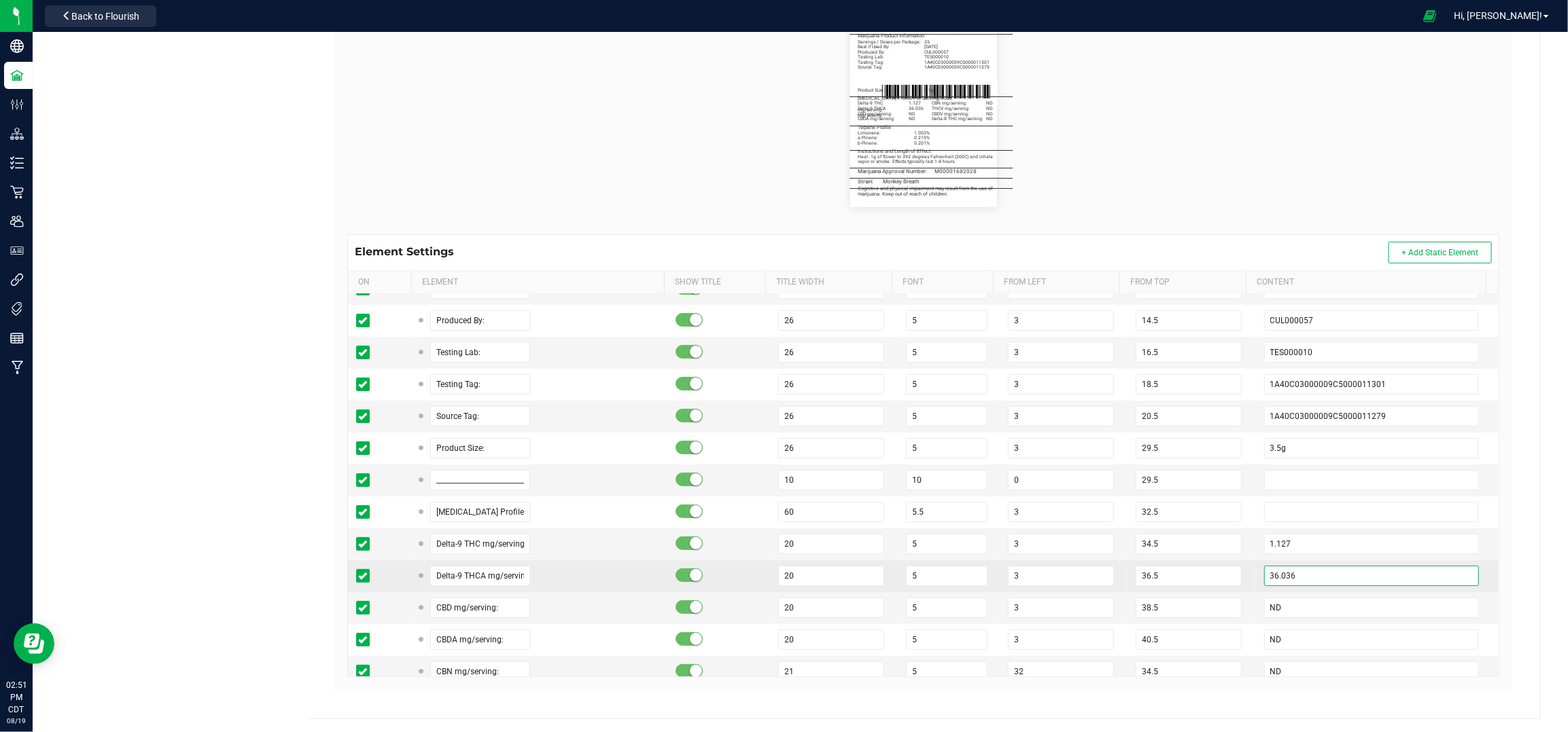
drag, startPoint x: 1246, startPoint y: 575, endPoint x: 1239, endPoint y: 575, distance: 7.0
click at [1256, 575] on td "36.036" at bounding box center [1376, 576] width 242 height 32
type input "28.093"
click at [1230, 567] on td "36.5" at bounding box center [1191, 576] width 128 height 32
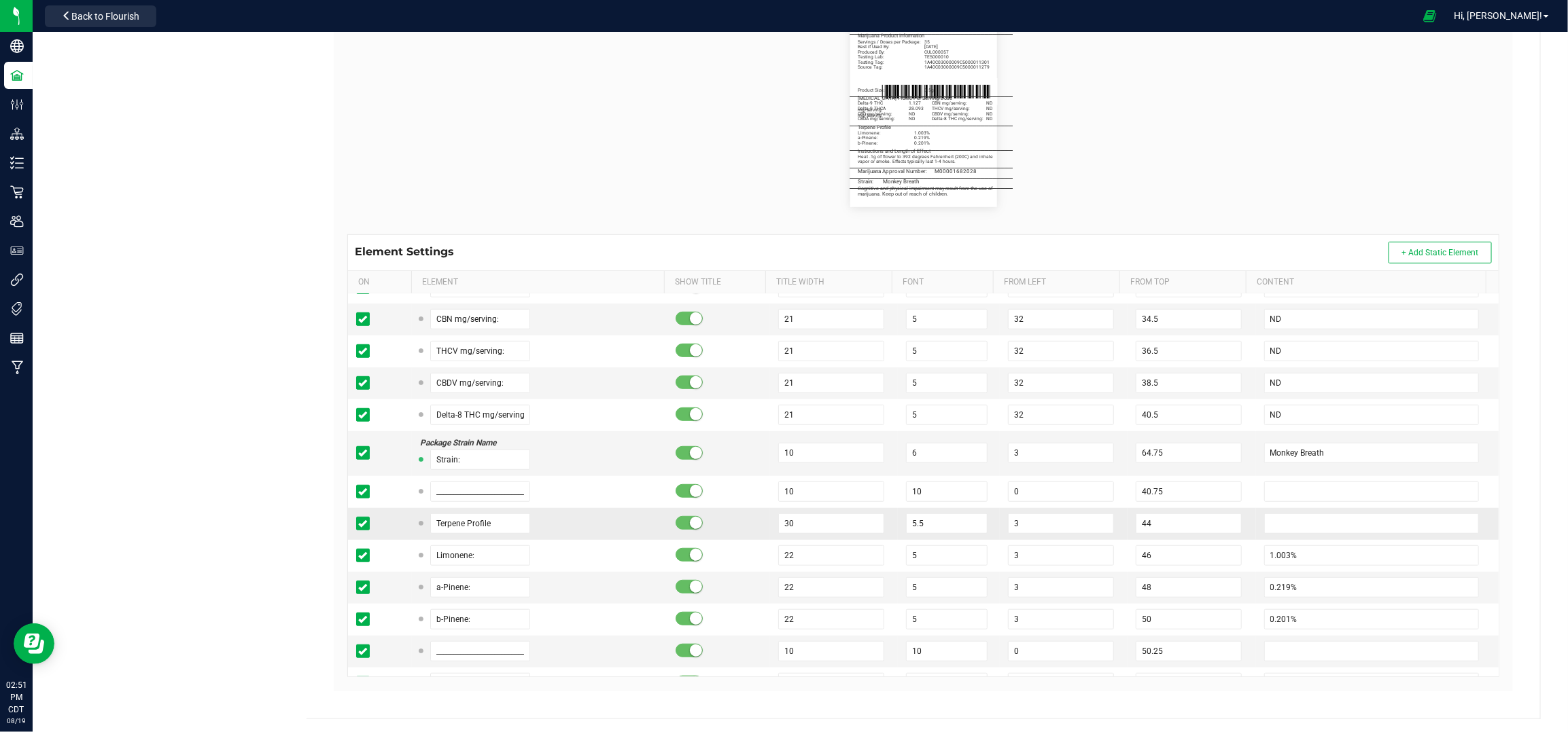
scroll to position [544, 0]
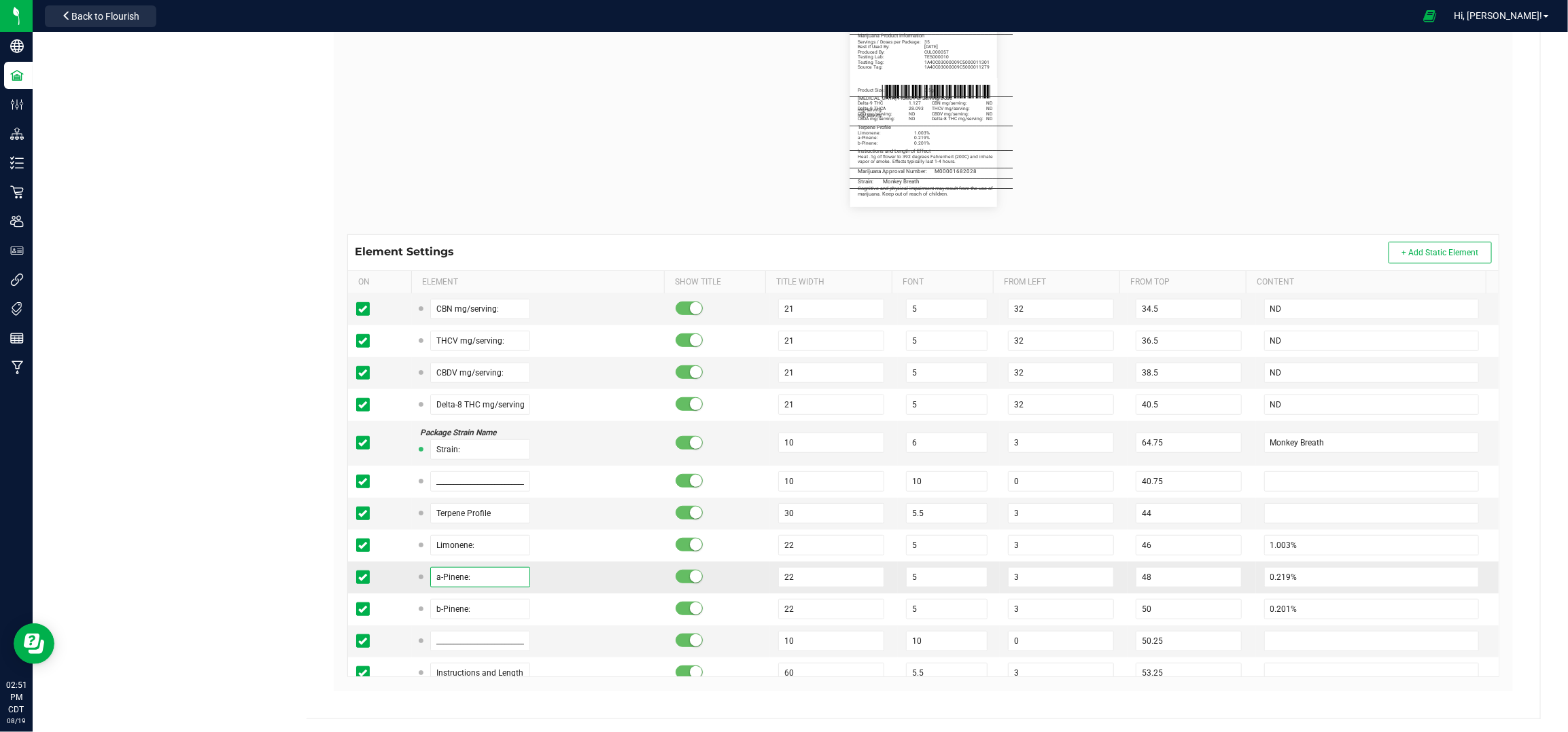
drag, startPoint x: 484, startPoint y: 583, endPoint x: 418, endPoint y: 575, distance: 66.5
click at [420, 575] on div "a-Pinene:" at bounding box center [474, 577] width 110 height 20
drag, startPoint x: 475, startPoint y: 611, endPoint x: 422, endPoint y: 603, distance: 53.6
click at [422, 603] on div "b-Pinene:" at bounding box center [474, 609] width 110 height 20
drag, startPoint x: 480, startPoint y: 547, endPoint x: 431, endPoint y: 547, distance: 49.0
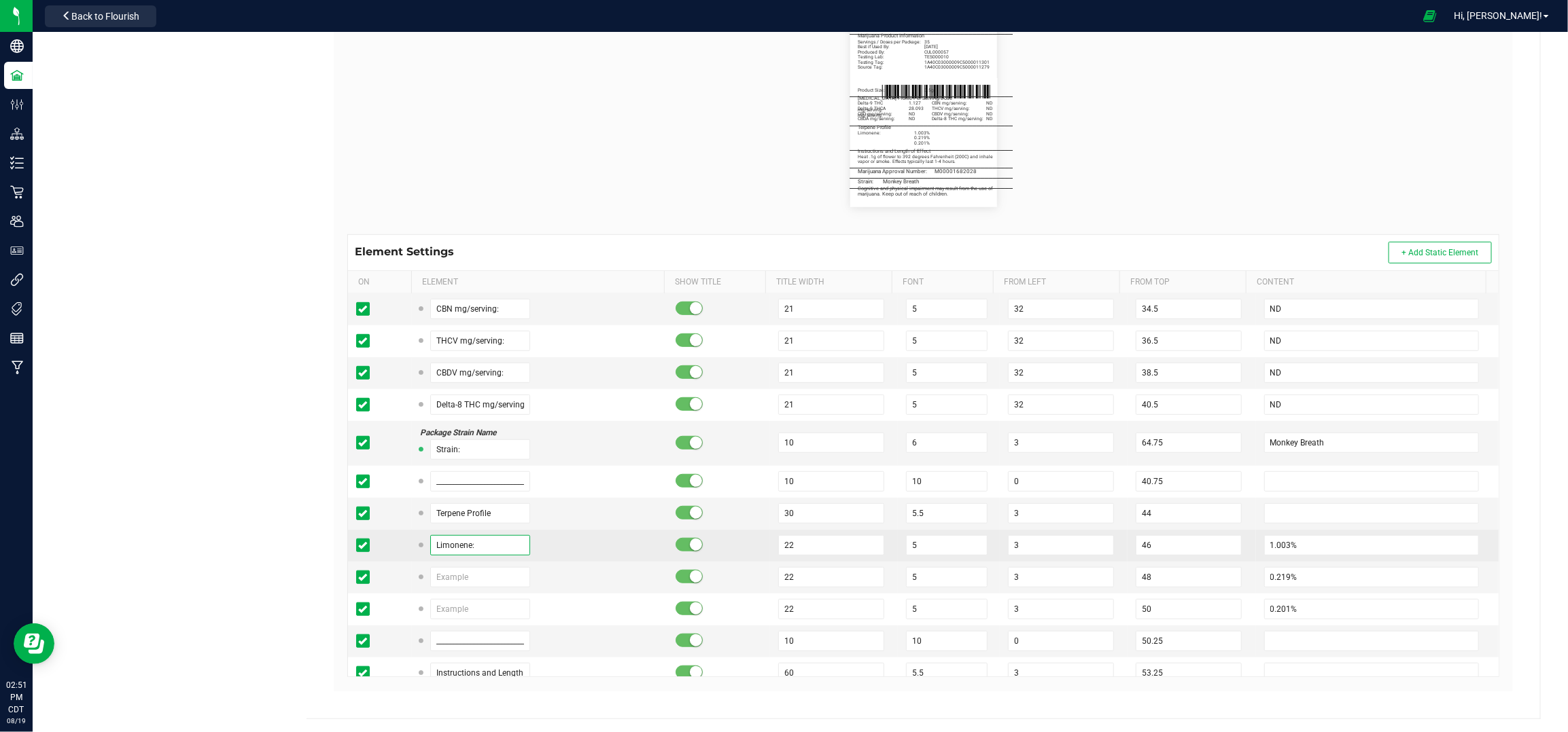
click at [431, 547] on input "Limonene:" at bounding box center [480, 545] width 100 height 20
click at [477, 578] on input "text" at bounding box center [480, 577] width 100 height 20
paste input "Limonene:"
type input "Limonene:"
click at [443, 551] on input "text" at bounding box center [480, 545] width 100 height 20
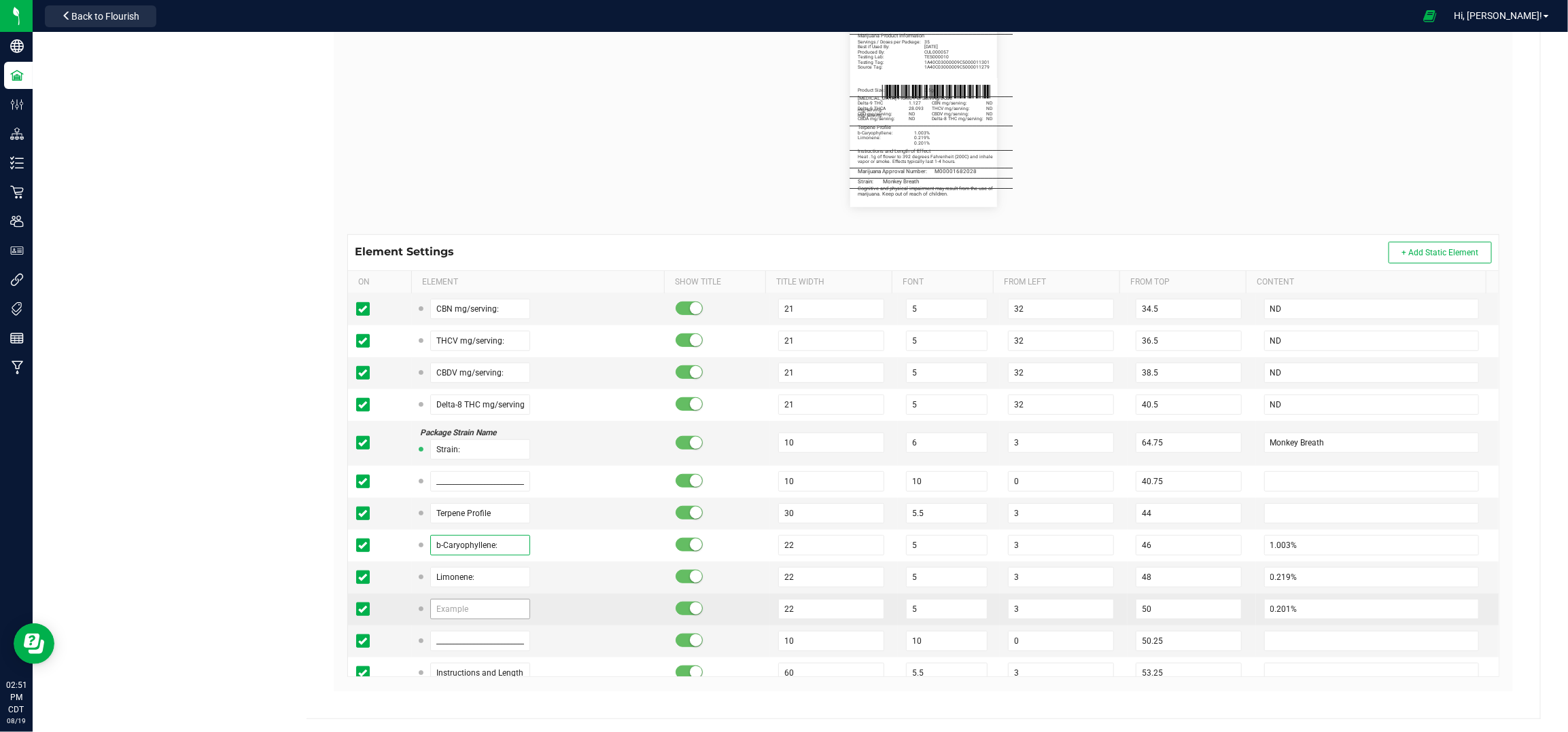
type input "b-Caryophyllene:"
click at [483, 610] on input "text" at bounding box center [480, 609] width 100 height 20
type input "Linalool:"
drag, startPoint x: 1295, startPoint y: 615, endPoint x: 1246, endPoint y: 607, distance: 49.6
click at [1256, 600] on td "0.201%" at bounding box center [1376, 609] width 242 height 32
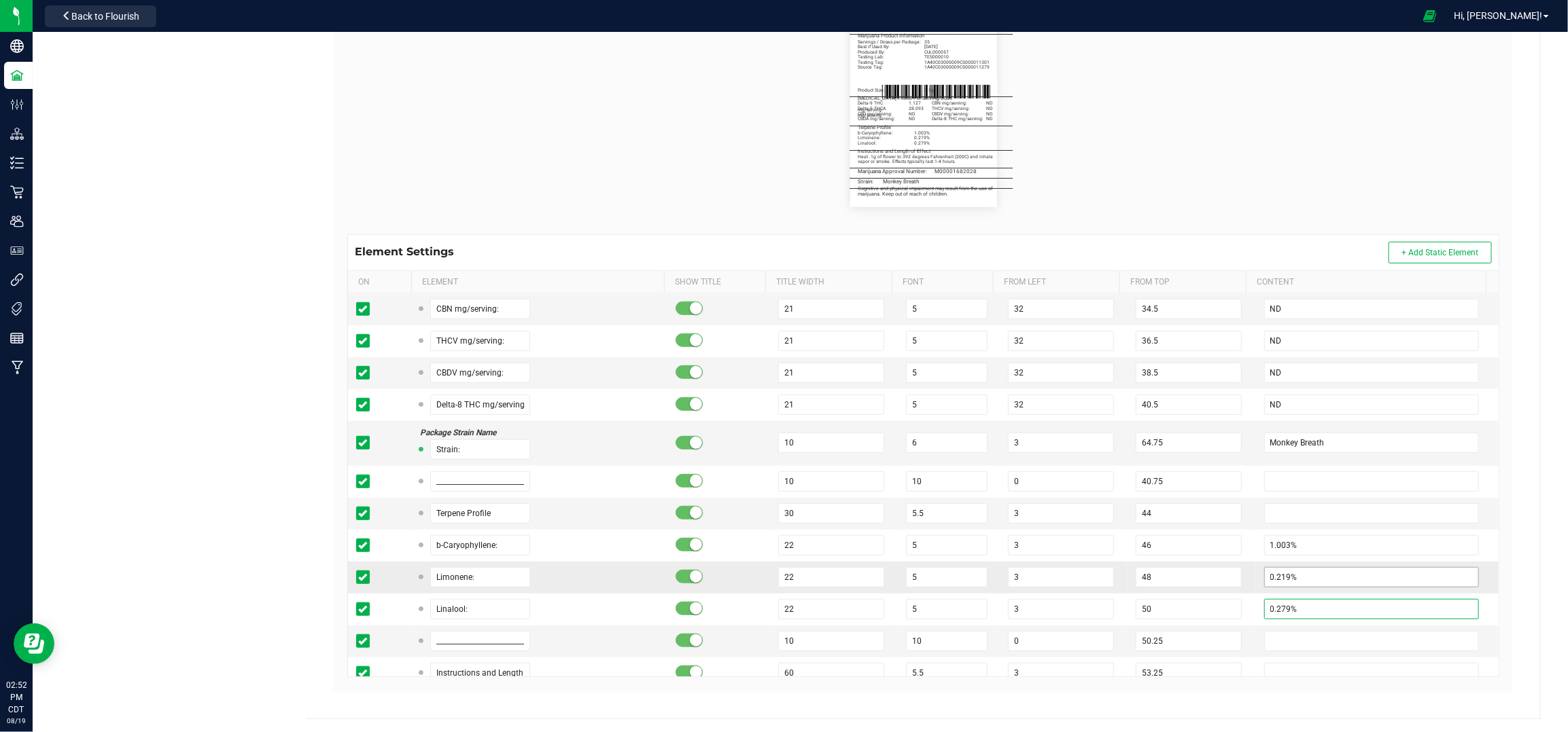
type input "0.279%"
drag, startPoint x: 1282, startPoint y: 583, endPoint x: 1223, endPoint y: 575, distance: 59.5
click at [1222, 578] on tr "Limonene: 22 5 3 48 0.219%" at bounding box center [923, 577] width 1150 height 32
type input "0.295%"
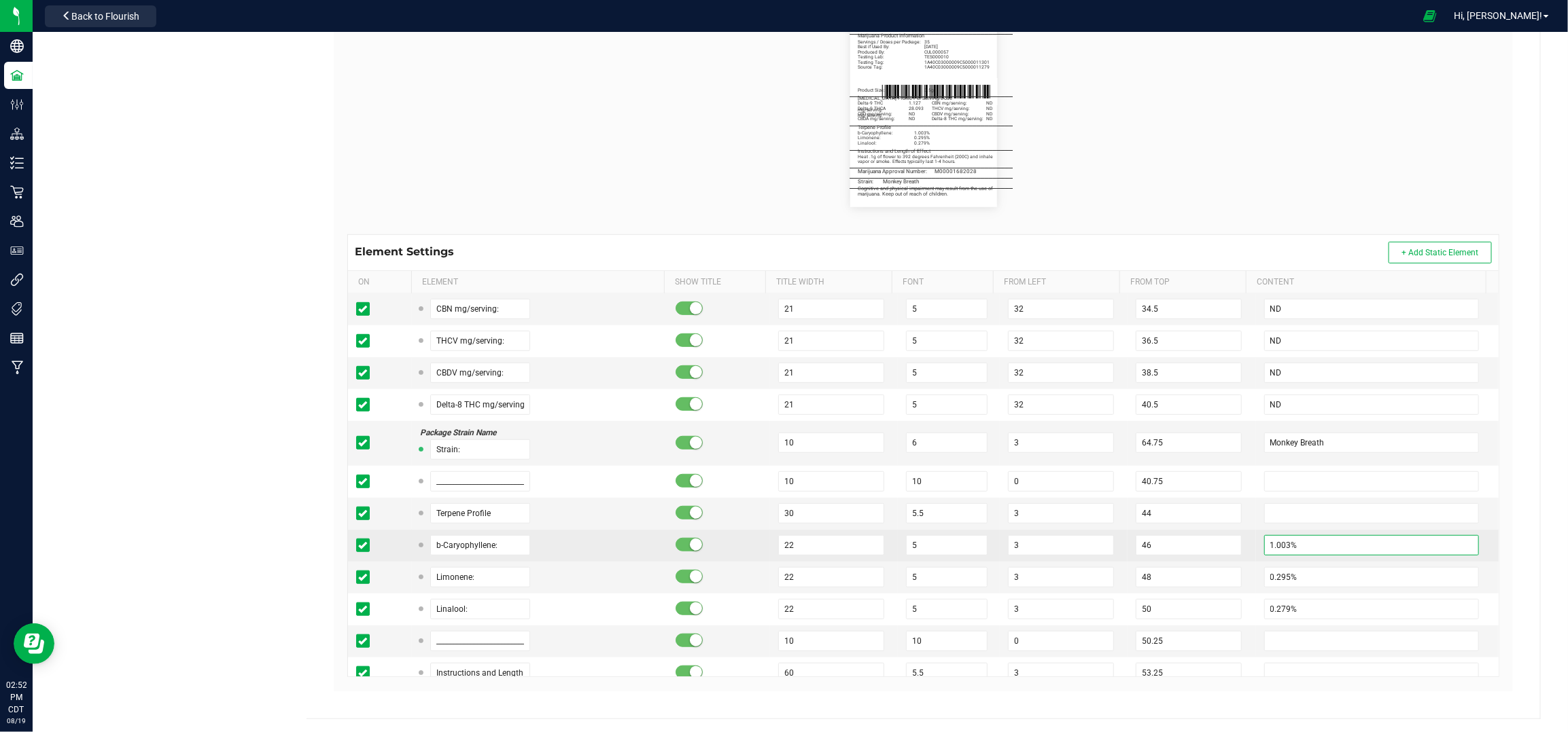
drag, startPoint x: 1276, startPoint y: 547, endPoint x: 1238, endPoint y: 544, distance: 38.1
click at [1256, 544] on td "1.003%" at bounding box center [1376, 545] width 242 height 32
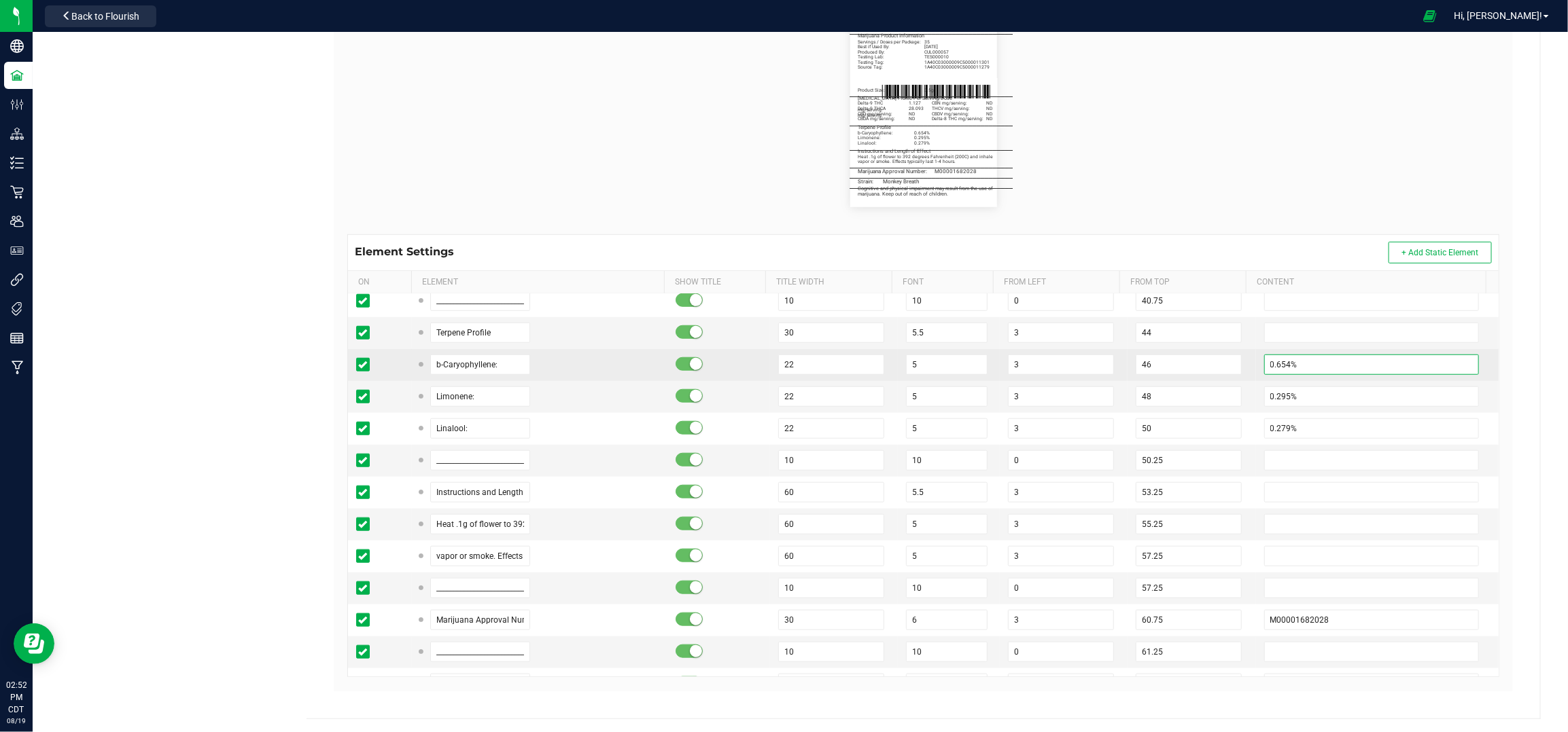
scroll to position [815, 0]
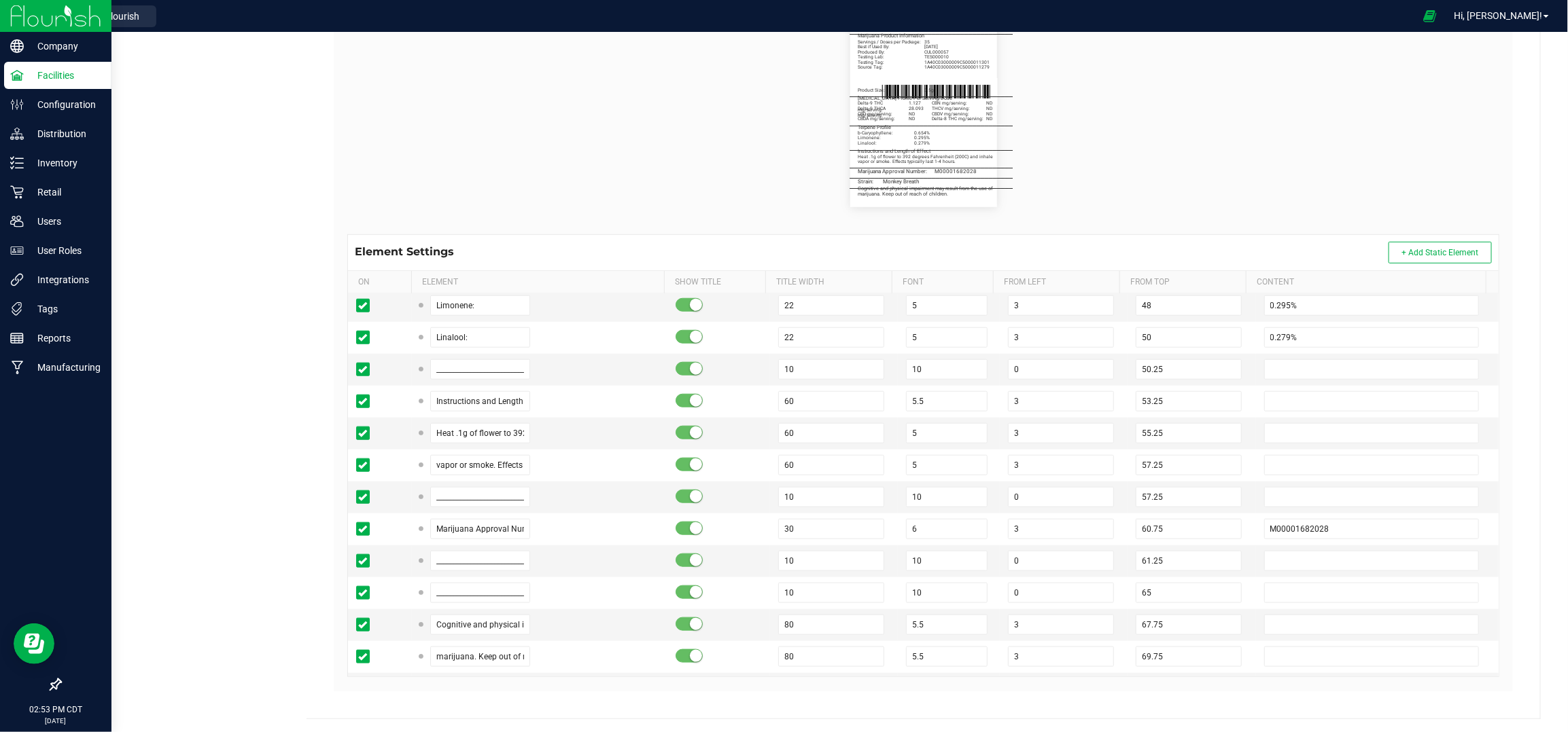
type input "0.654%"
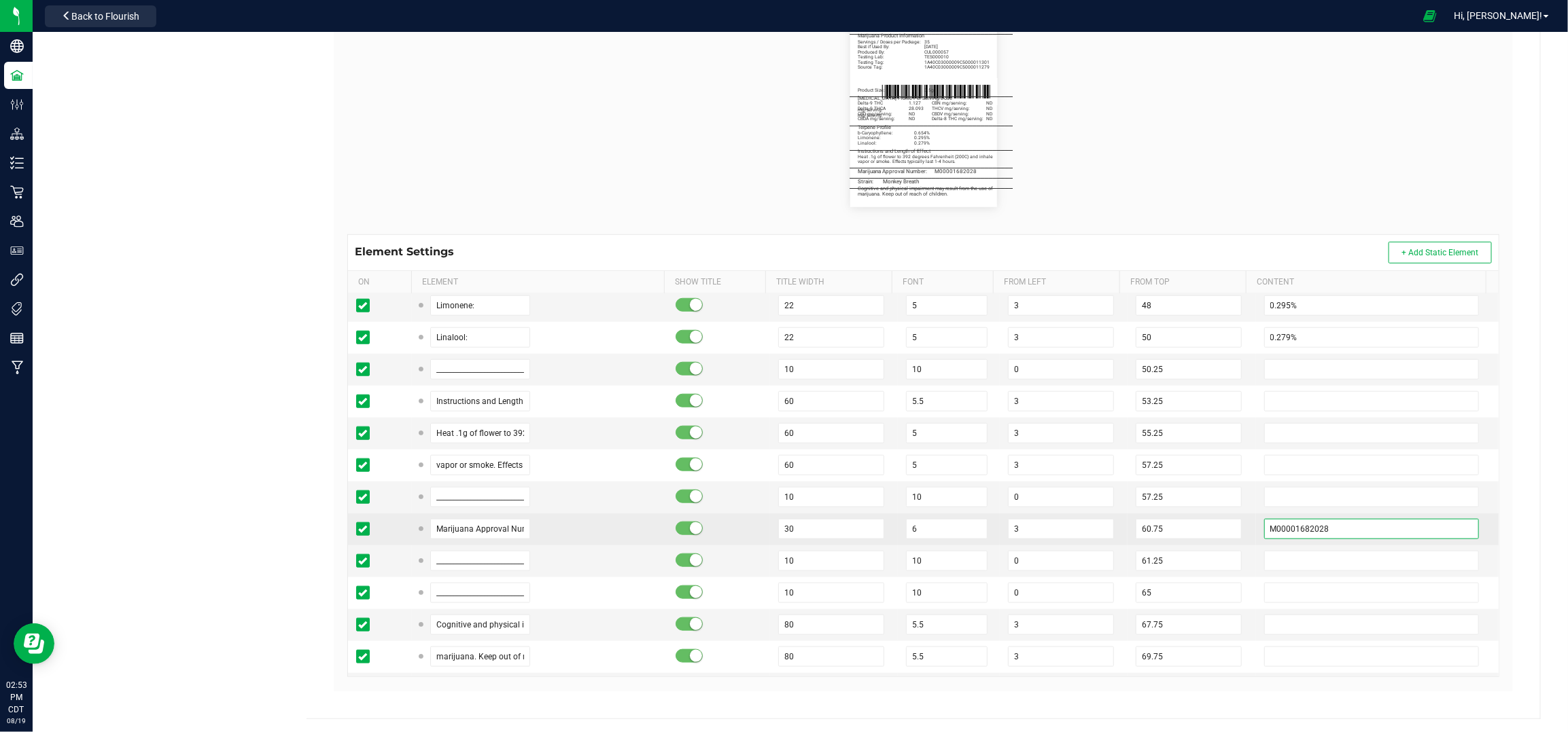
drag, startPoint x: 1317, startPoint y: 526, endPoint x: 1230, endPoint y: 524, distance: 87.0
click at [1230, 524] on tr "Marijuana Approval Number: 30 6 3 60.75 M00001682028" at bounding box center [923, 530] width 1150 height 32
paste input "1590"
type input "M00001681590"
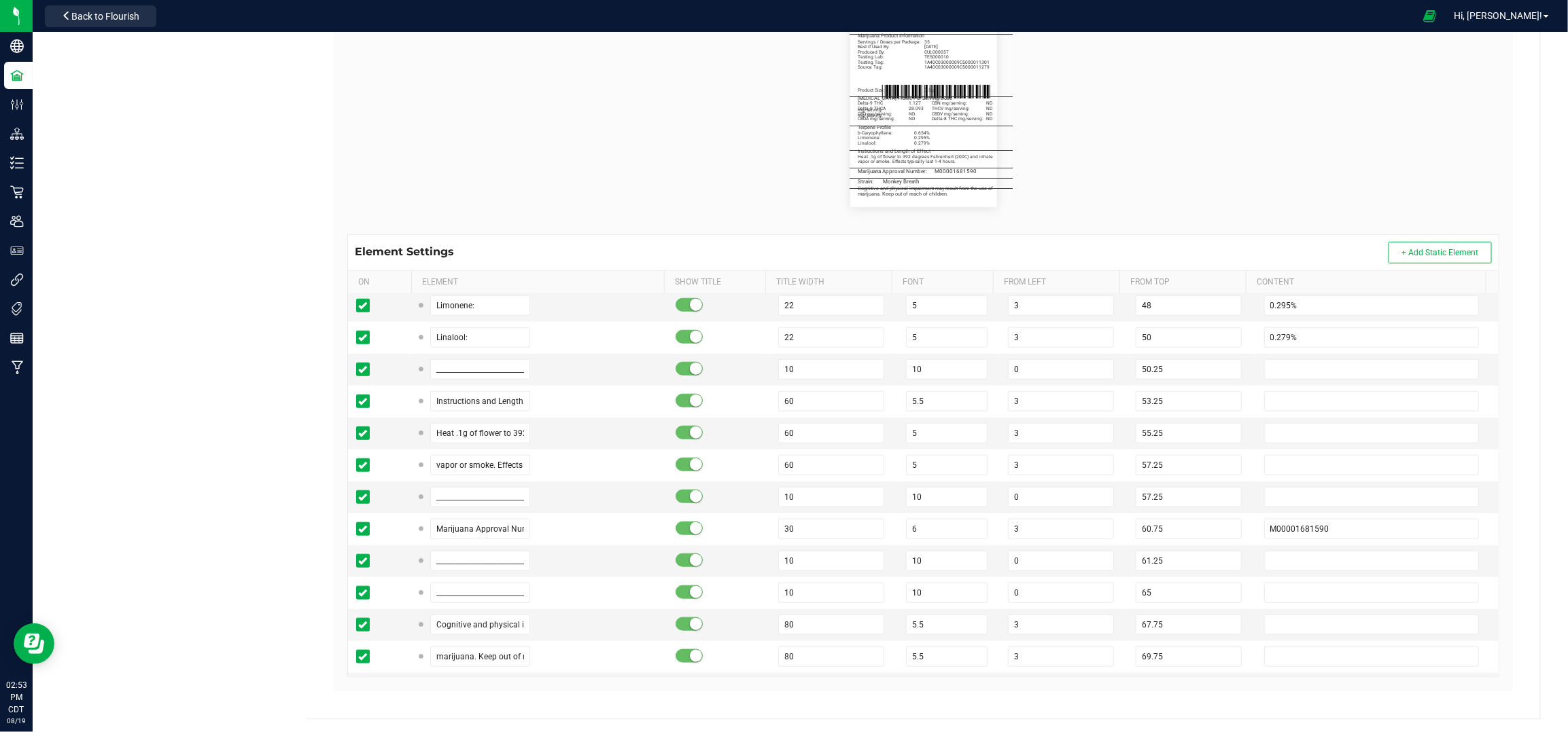
click at [1327, 202] on flourish-label-viewer "Active and Inactive Ingredients Cannabis Flower _______________________________…" at bounding box center [923, 109] width 1152 height 195
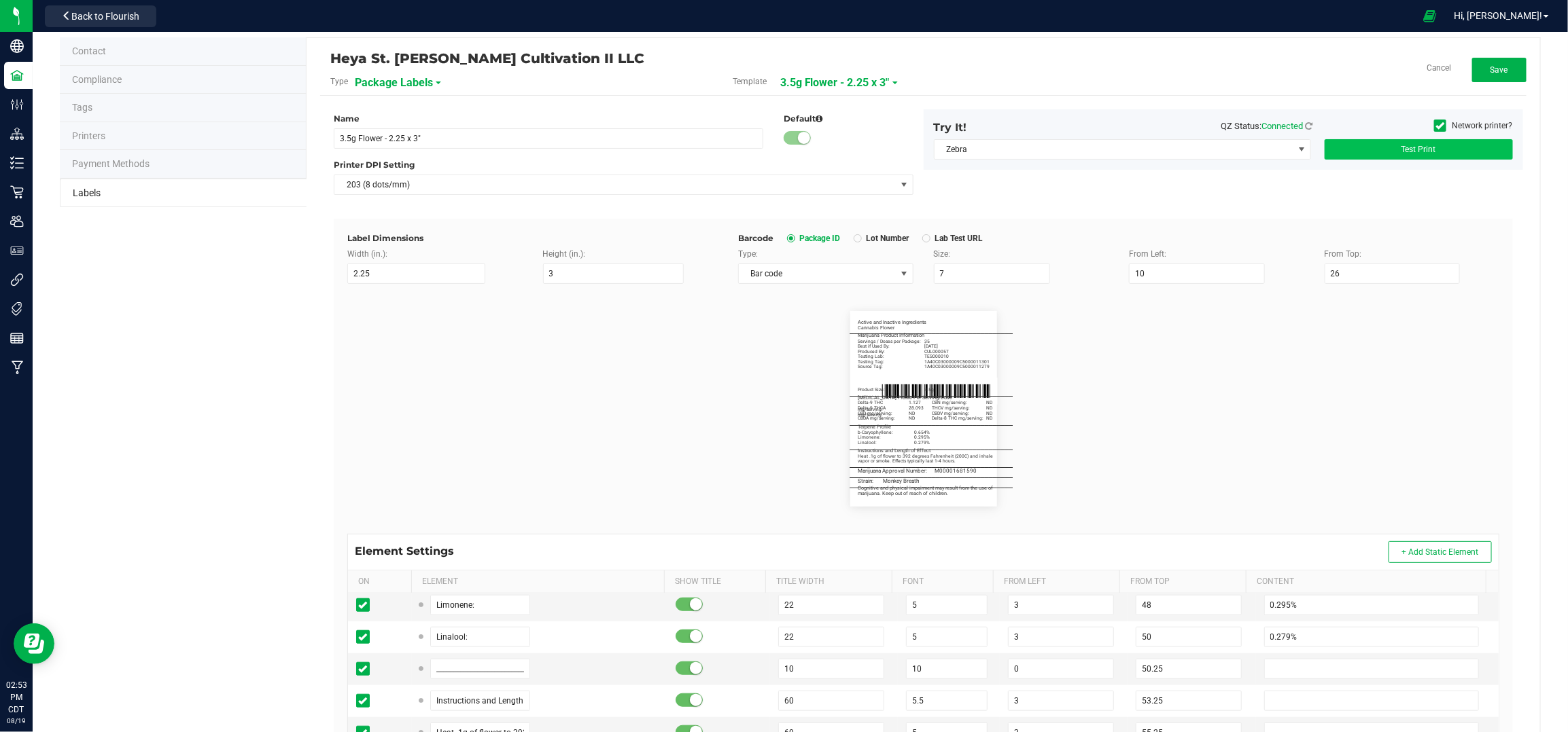
scroll to position [0, 0]
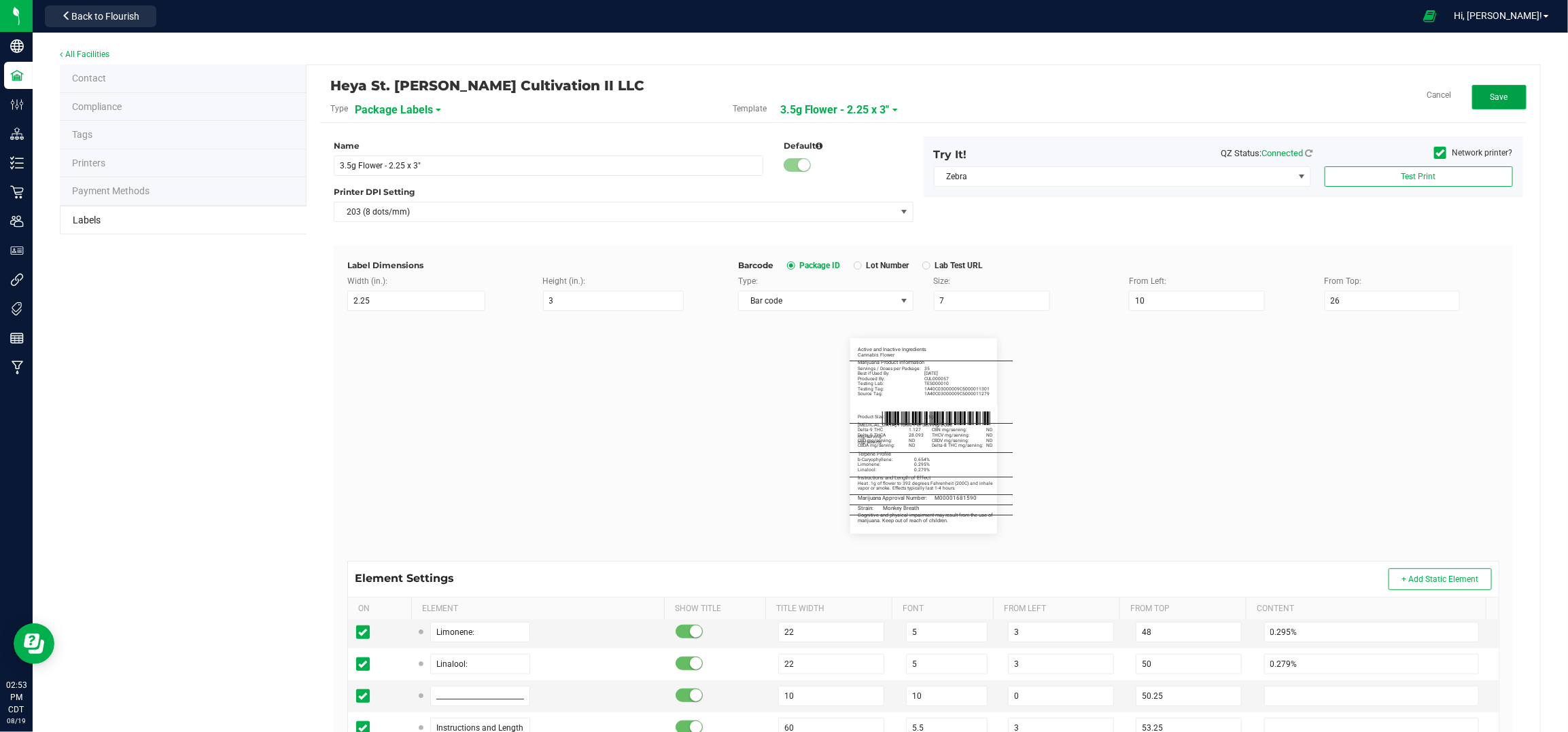
click at [1475, 97] on button "Save" at bounding box center [1499, 97] width 55 height 24
